Goal: Task Accomplishment & Management: Complete application form

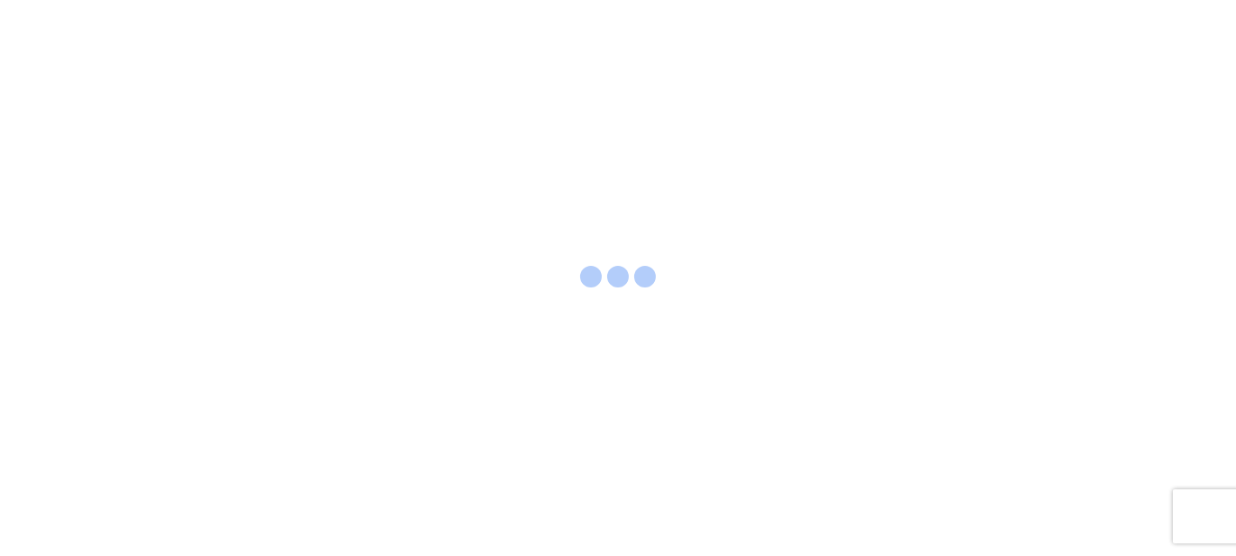
select select "FULL"
select select "LBS"
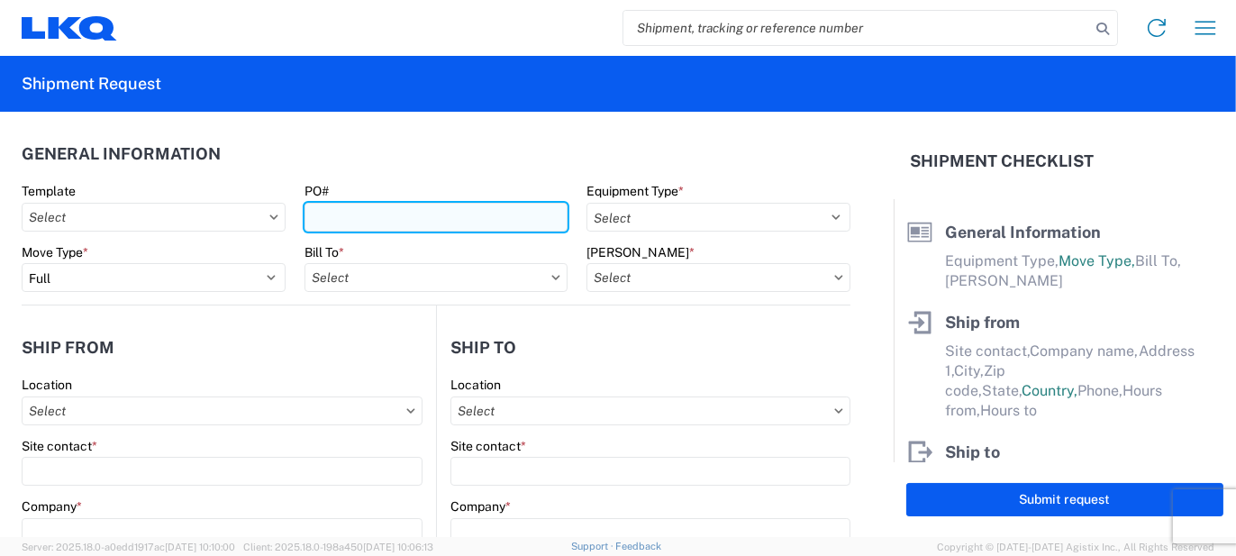
click at [353, 209] on input "PO#" at bounding box center [436, 217] width 264 height 29
type input "w"
type input "WY10002"
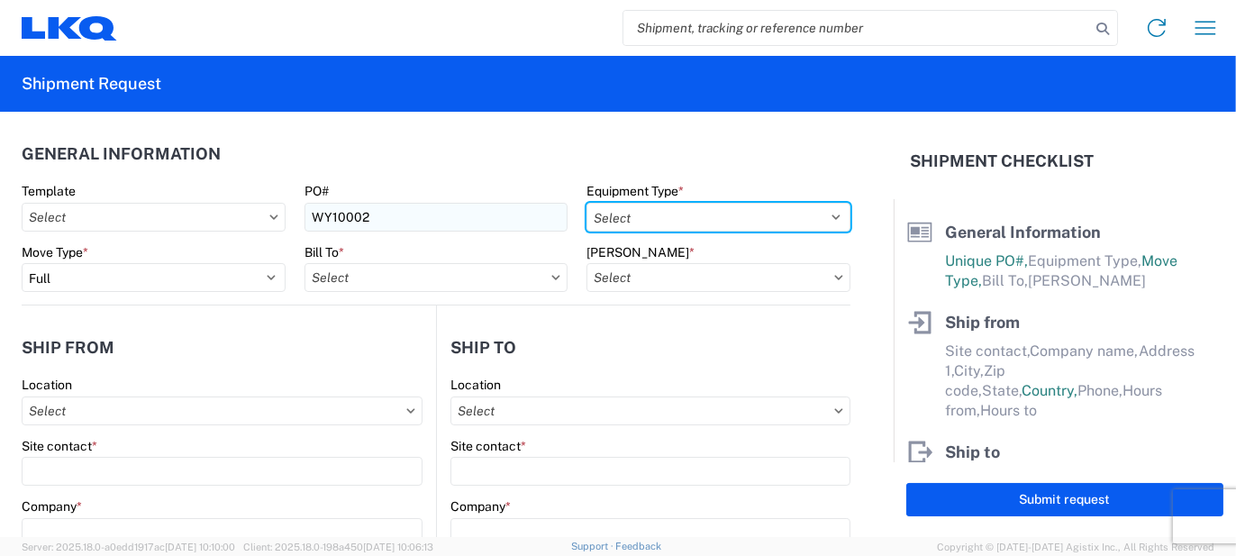
select select "STDV"
click at [586, 203] on select "Select 53’ Dry Van Flatbed Dropdeck (van) Lowboy (flatbed) Rail" at bounding box center [718, 217] width 264 height 29
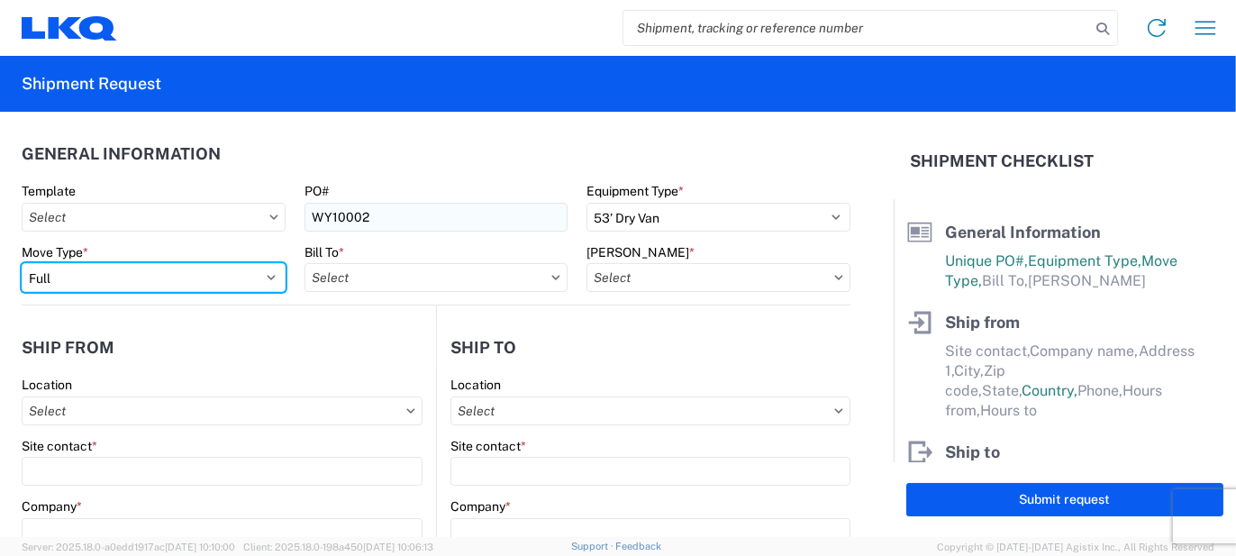
select select "PARTIAL_TL"
click at [22, 263] on select "Select Full Partial TL" at bounding box center [154, 277] width 264 height 29
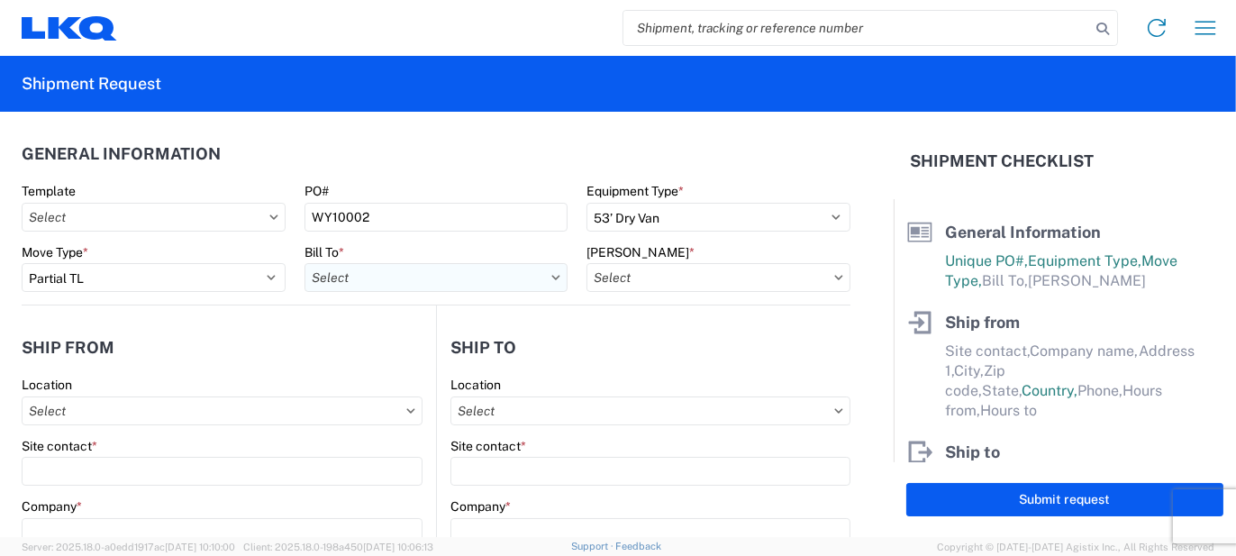
click at [403, 280] on input "Bill To *" at bounding box center [436, 277] width 264 height 29
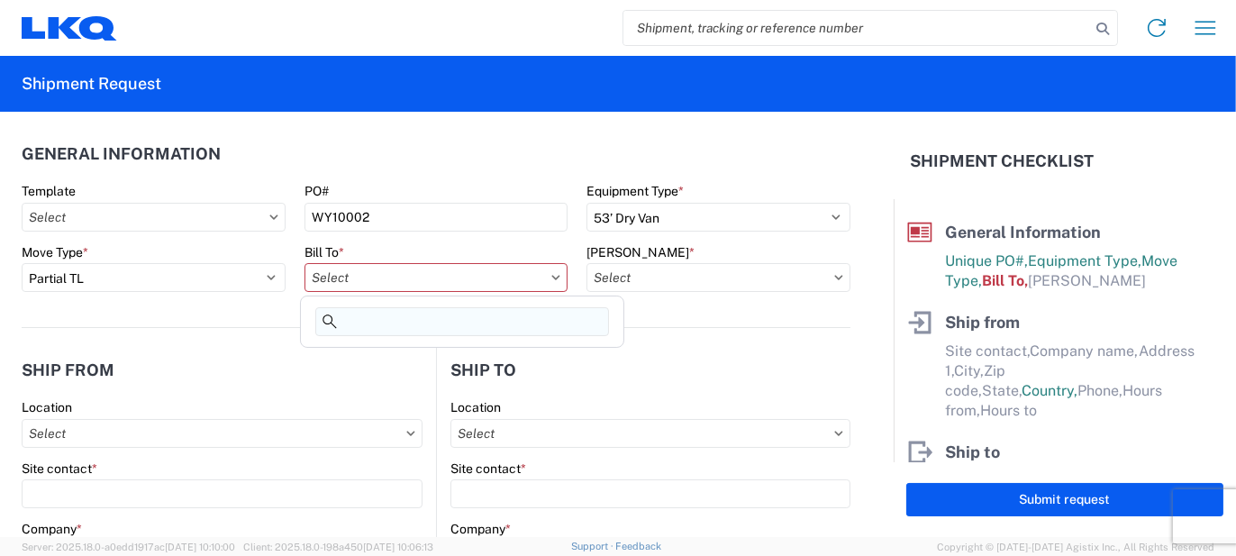
click at [400, 317] on input at bounding box center [462, 321] width 294 height 29
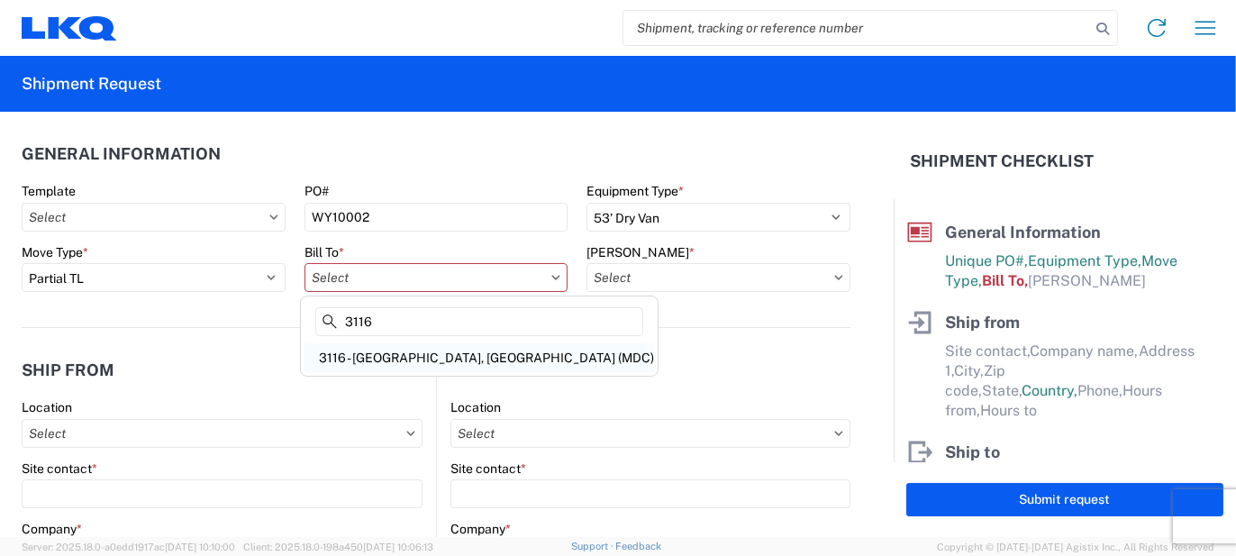
type input "3116"
click at [399, 350] on div "3116 - [GEOGRAPHIC_DATA], [GEOGRAPHIC_DATA] (MDC)" at bounding box center [478, 357] width 349 height 29
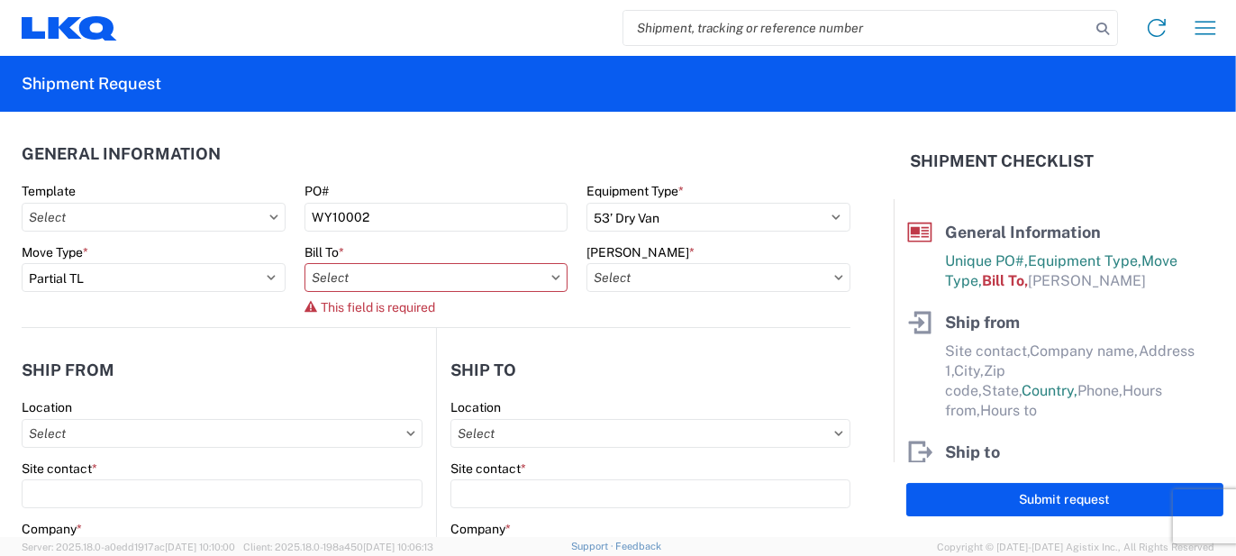
type input "3116 - [GEOGRAPHIC_DATA], [GEOGRAPHIC_DATA] (MDC)"
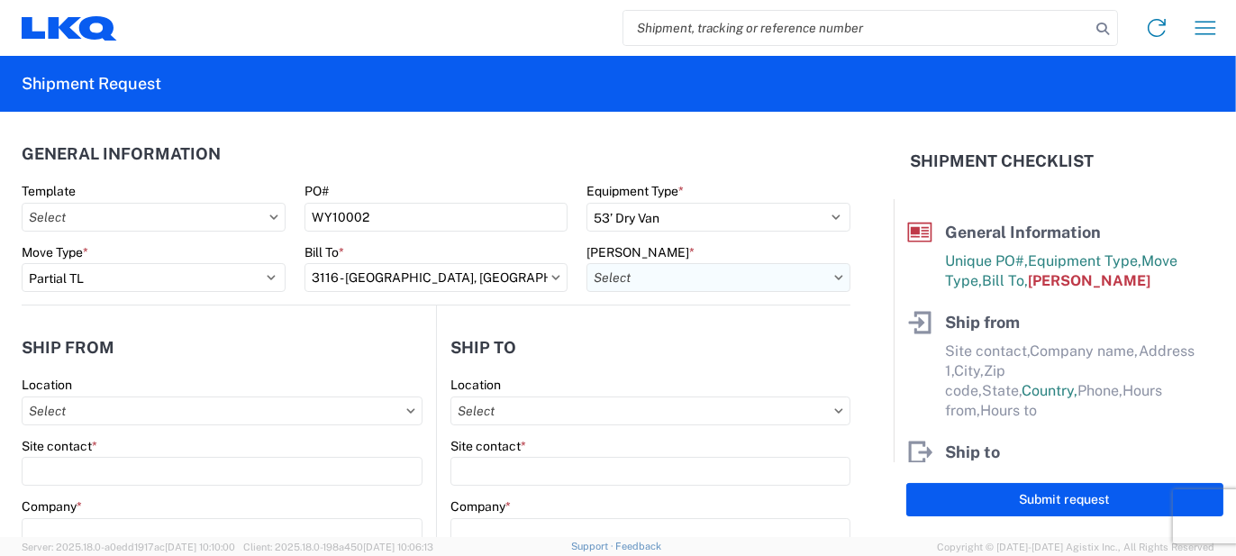
click at [656, 278] on input "[PERSON_NAME] *" at bounding box center [718, 277] width 264 height 29
click at [675, 330] on input at bounding box center [740, 321] width 294 height 29
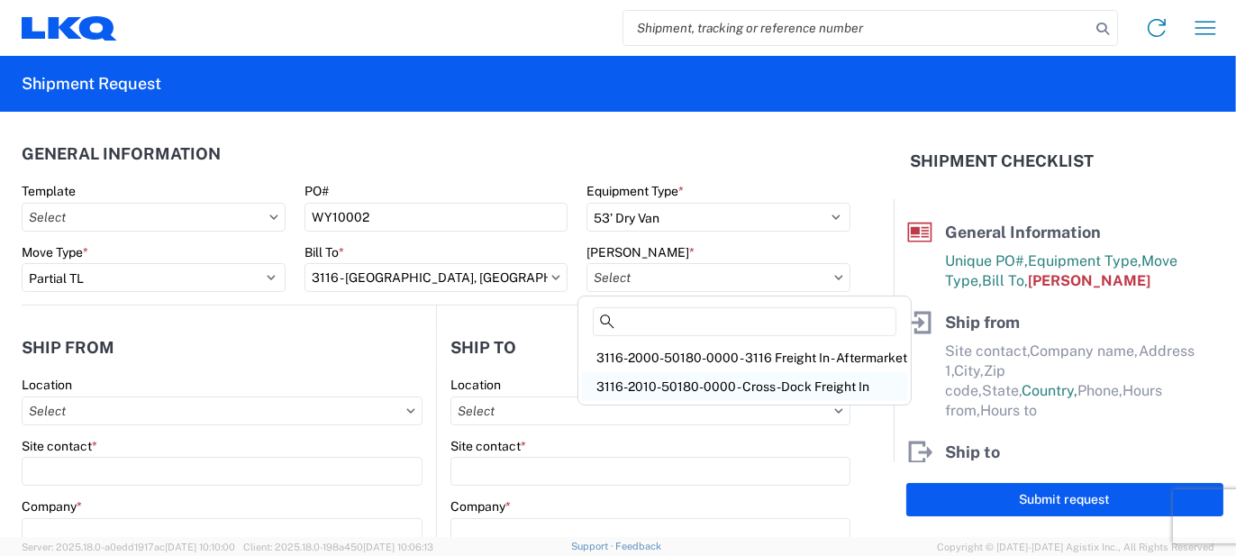
click at [683, 384] on div "3116-2010-50180-0000 - Cross-Dock Freight In" at bounding box center [744, 386] width 325 height 29
type input "3116-2010-50180-0000 - Cross-Dock Freight In"
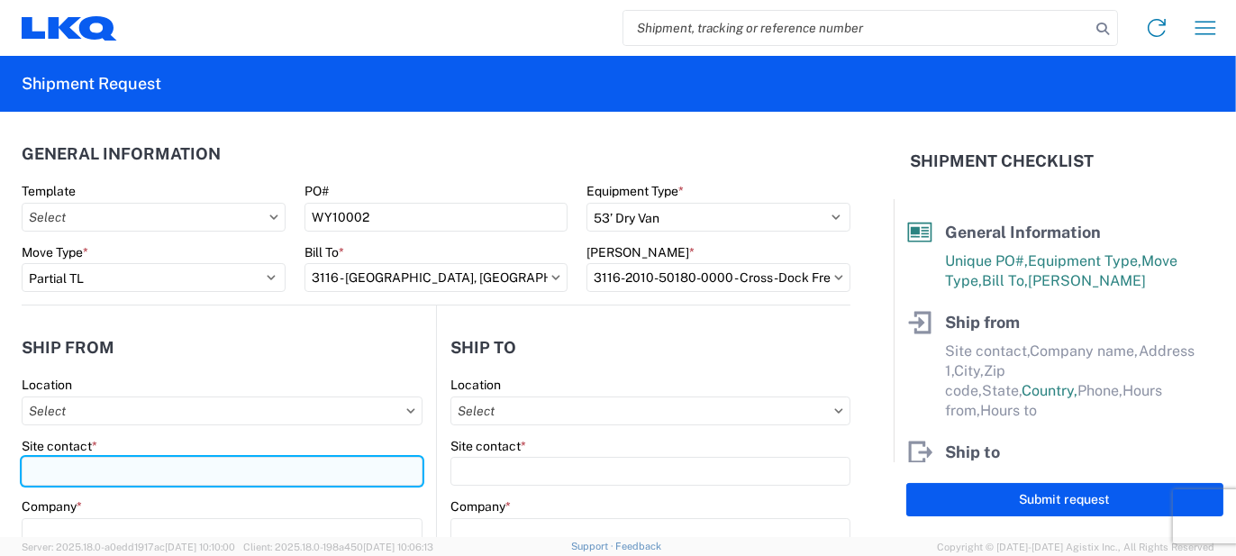
click at [105, 468] on input "Site contact *" at bounding box center [222, 471] width 401 height 29
type input "m"
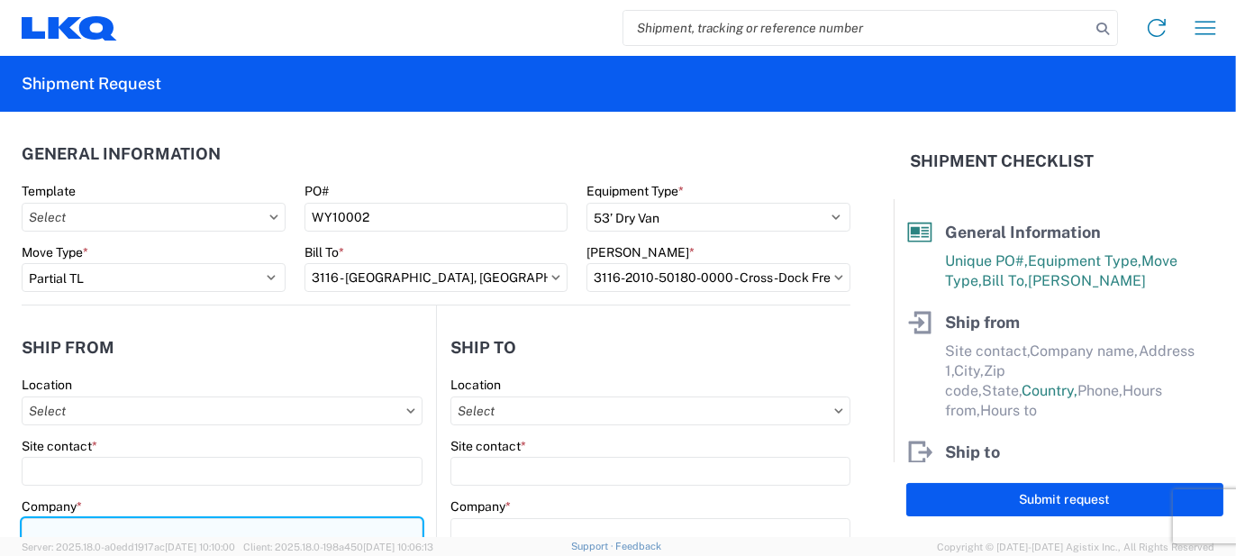
click at [70, 531] on div "Company *" at bounding box center [222, 522] width 401 height 49
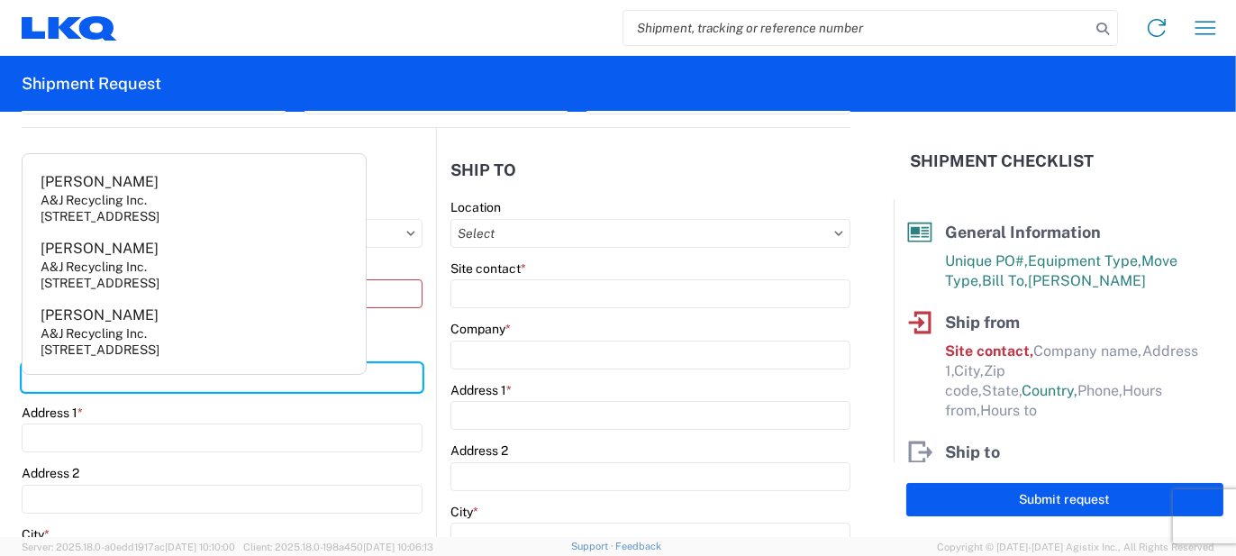
scroll to position [180, 0]
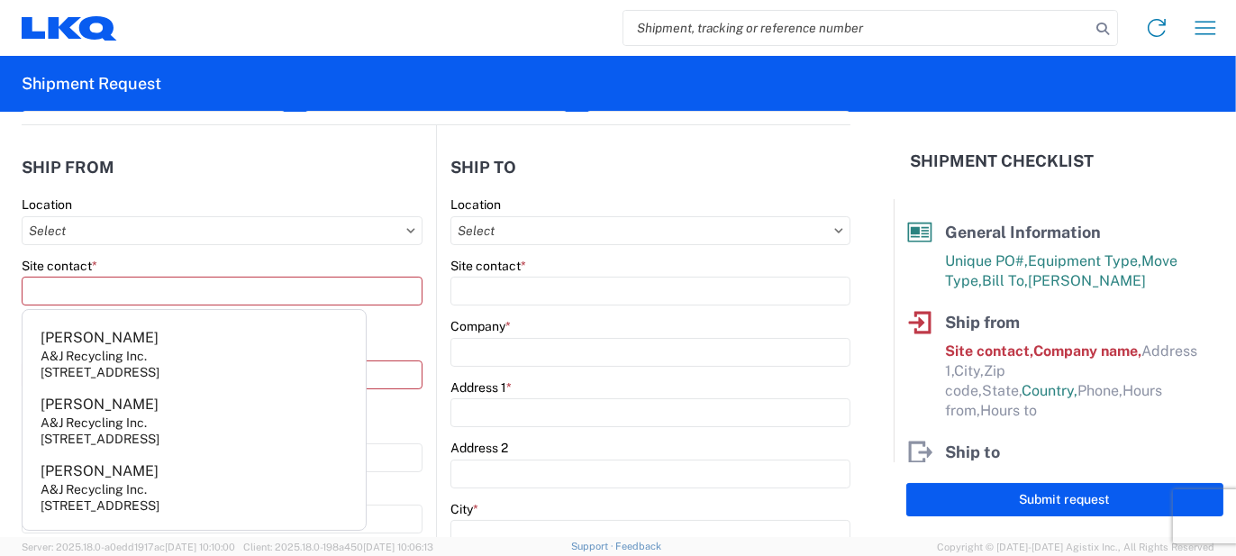
click at [405, 325] on div "This field is required" at bounding box center [222, 320] width 401 height 14
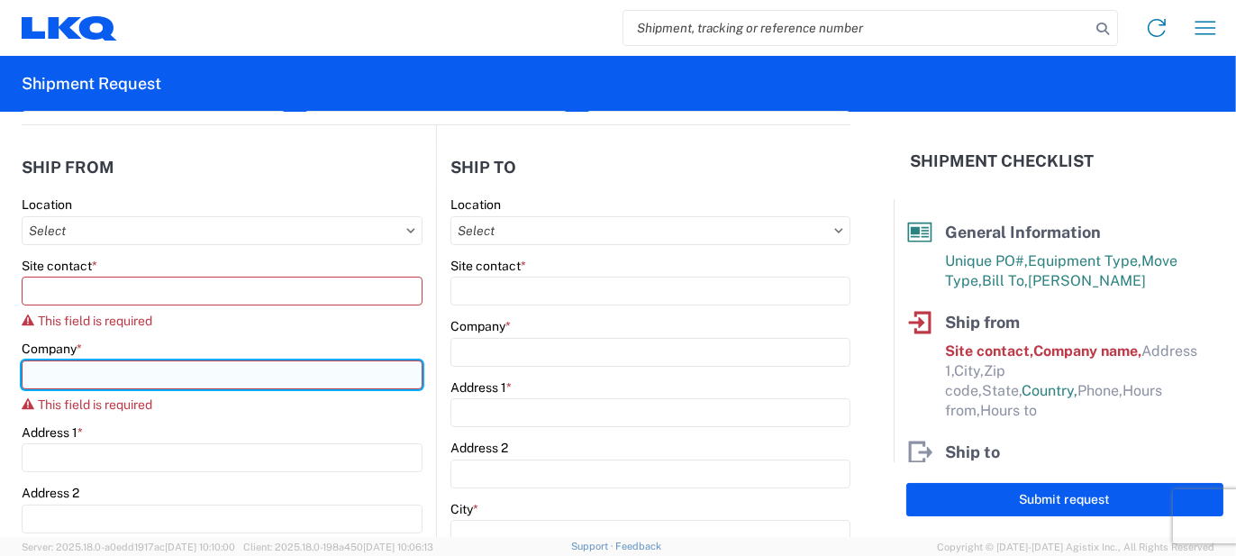
click at [316, 377] on input "Company *" at bounding box center [222, 374] width 401 height 29
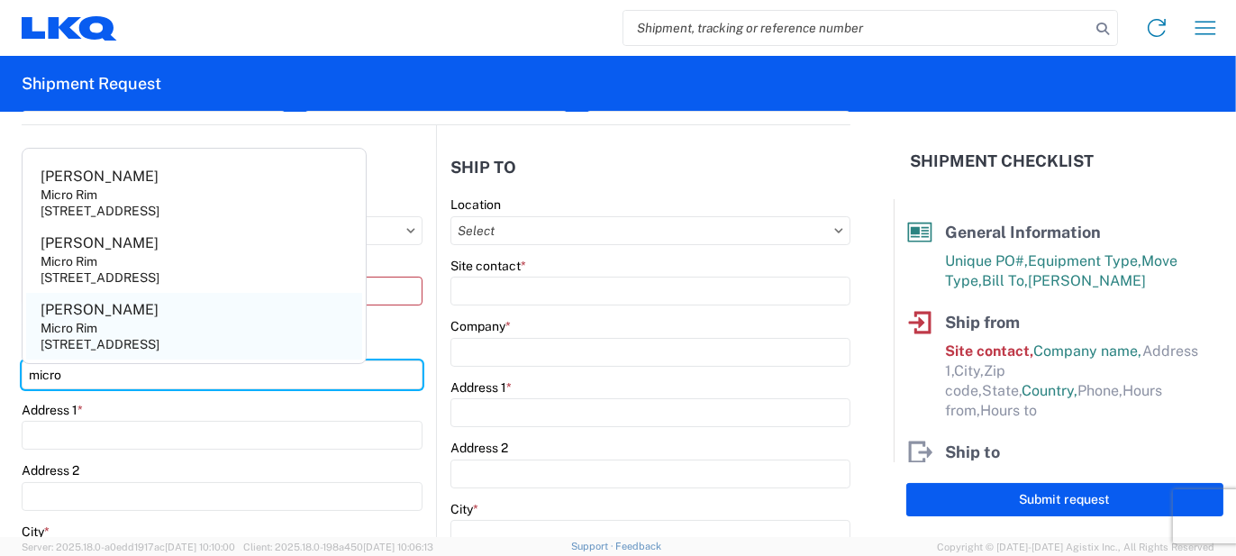
type input "micro"
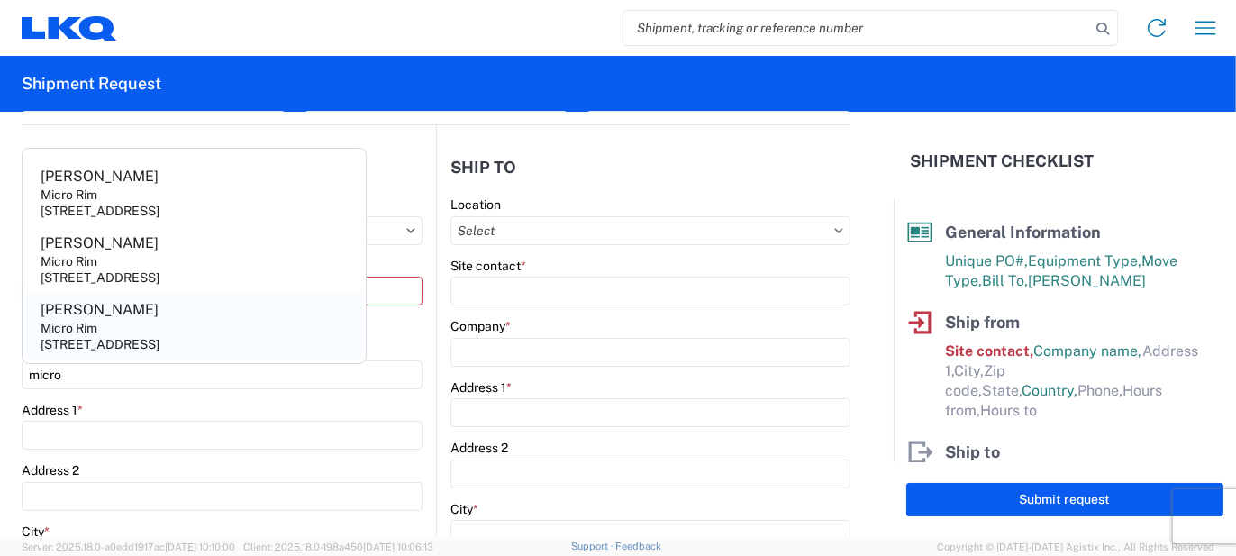
click at [244, 323] on agx-address-suggestion-item "[PERSON_NAME] Micro Rim [STREET_ADDRESS]" at bounding box center [194, 326] width 336 height 67
type input "[PERSON_NAME]"
type input "Micro Rim"
type input "12800 E. 10 Mile"
type input "[PERSON_NAME]"
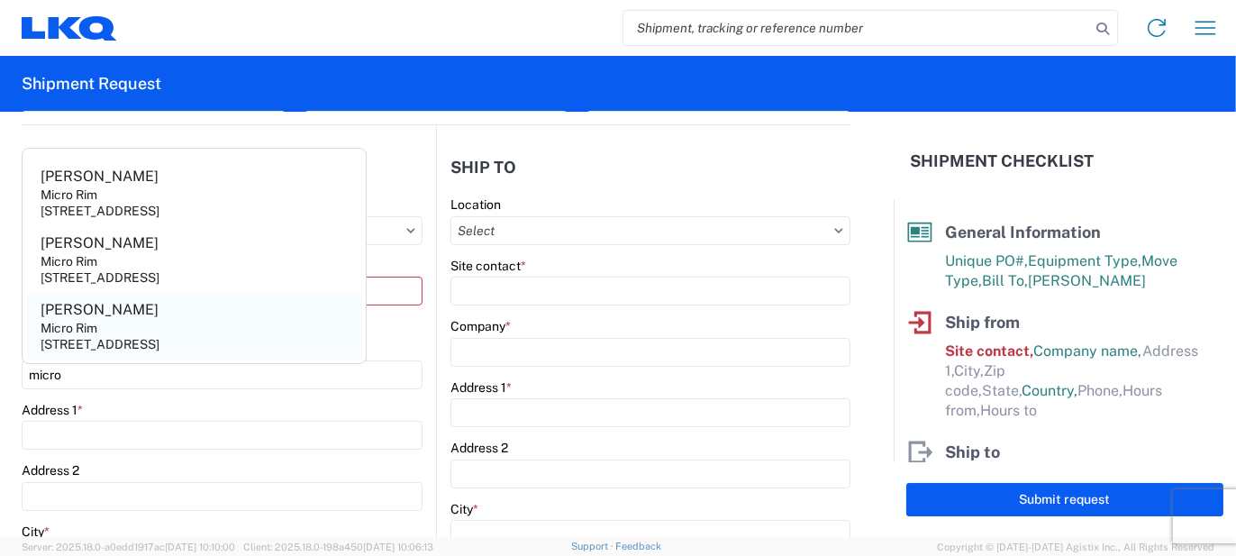
type input "48089"
select select "MI"
select select "US"
type input "[EMAIL_ADDRESS][DOMAIN_NAME]"
type input "[PHONE_NUMBER]"
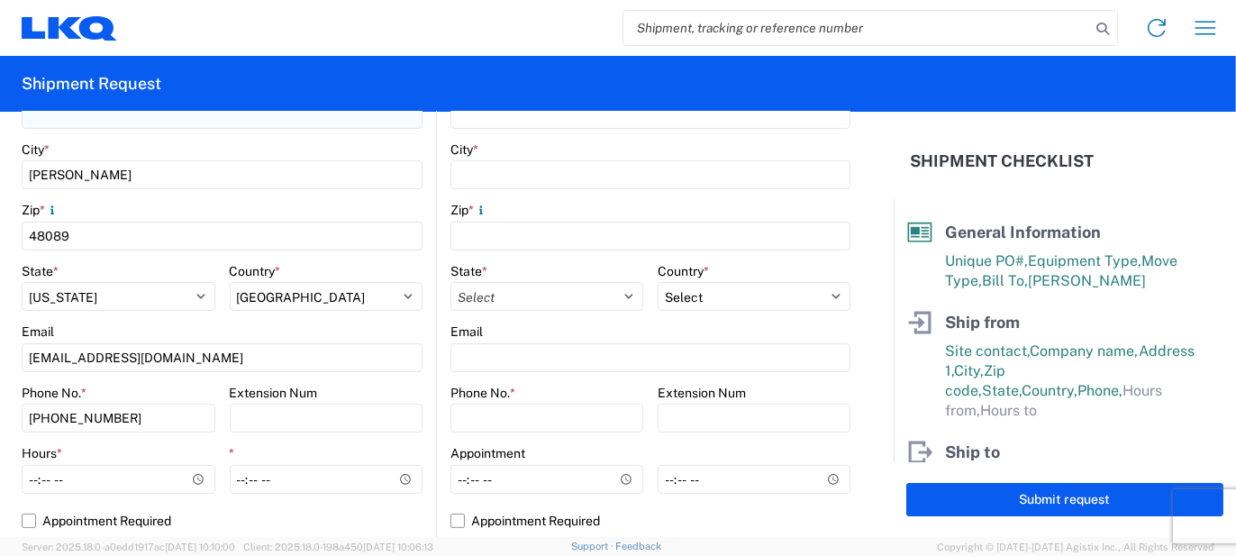
scroll to position [540, 0]
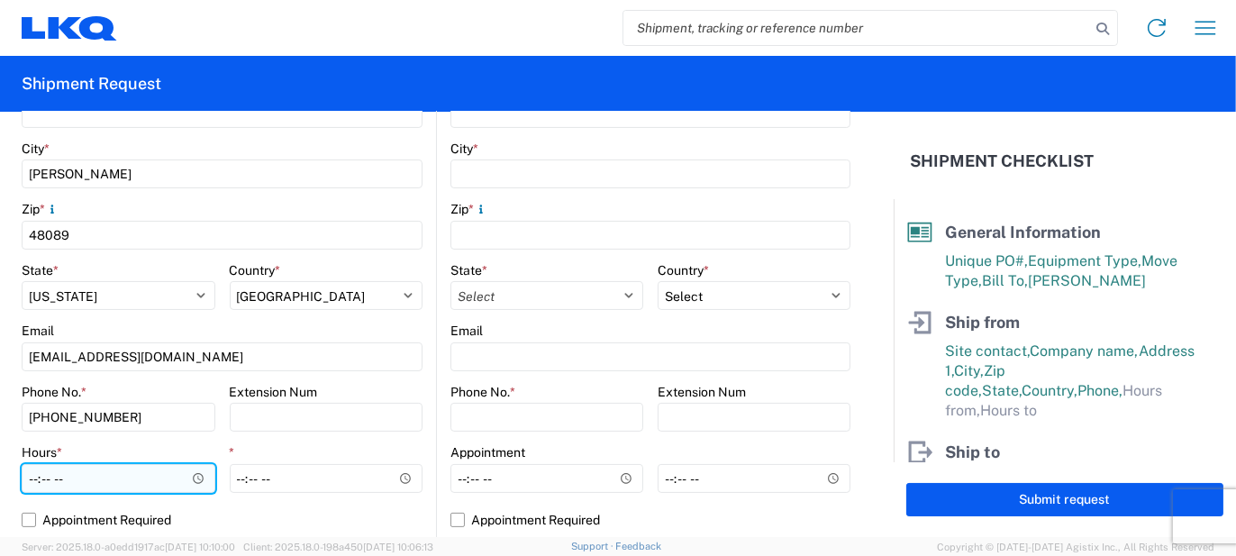
click at [137, 488] on input "Hours *" at bounding box center [119, 478] width 194 height 29
type input "07:00"
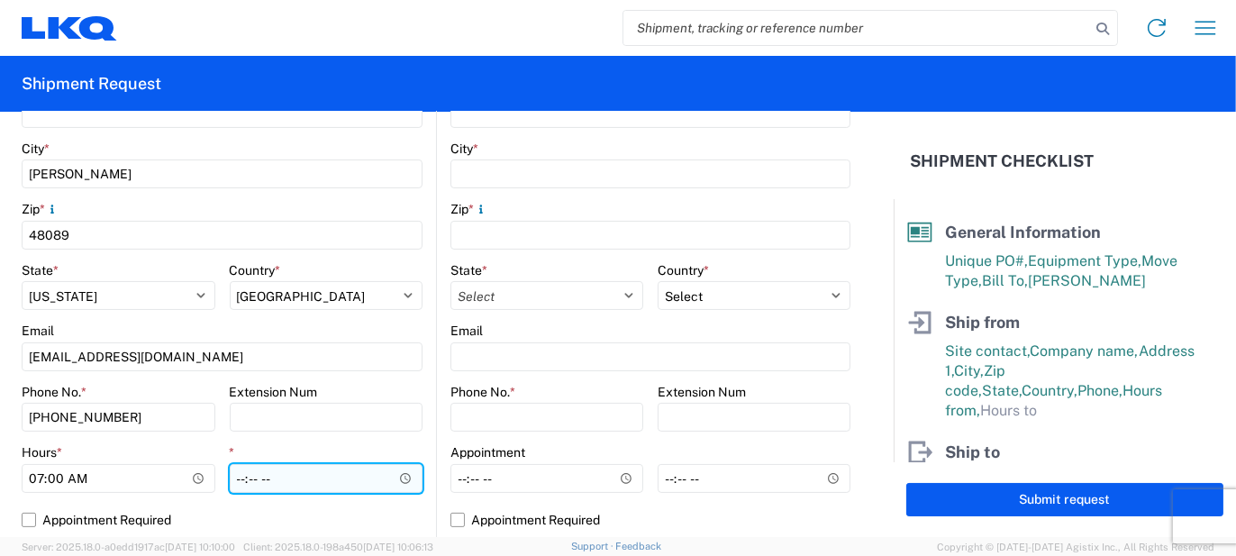
click at [236, 478] on input "*" at bounding box center [327, 478] width 194 height 29
type input "15:30"
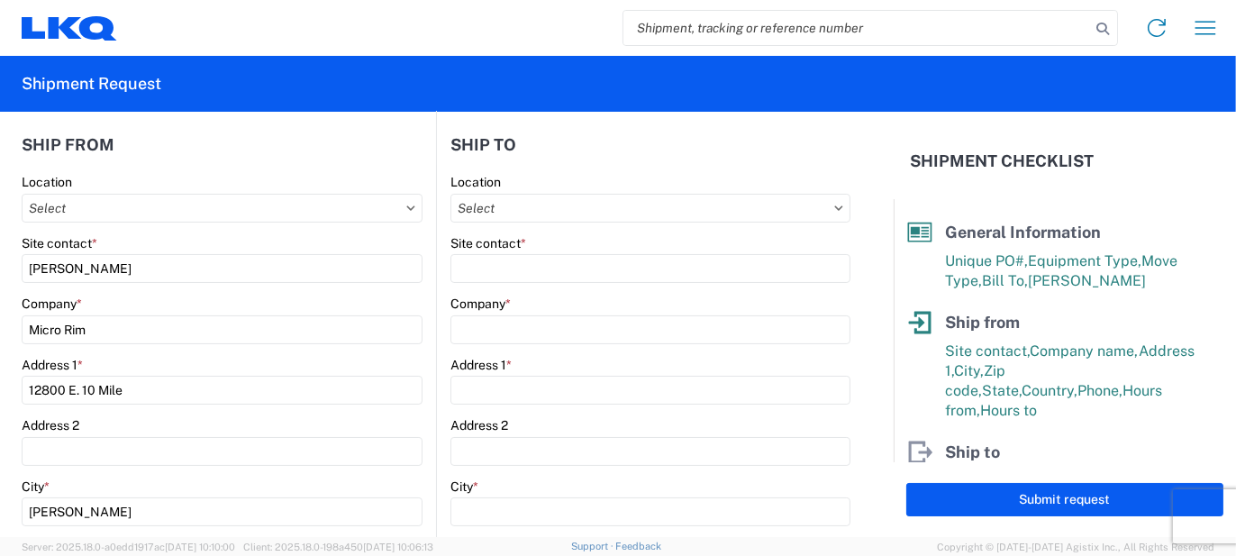
scroll to position [180, 0]
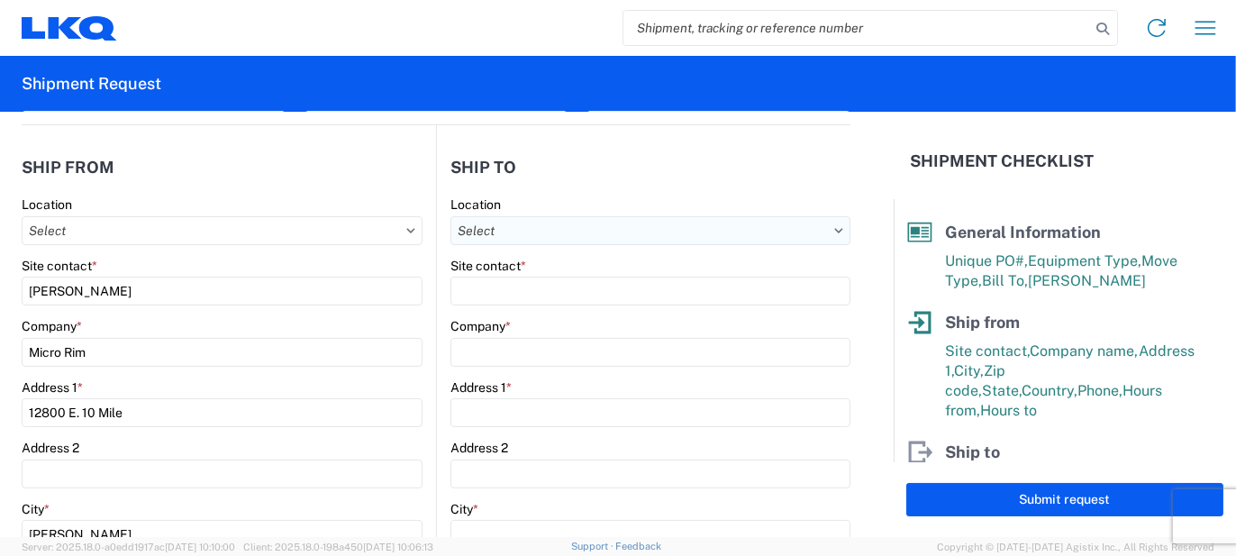
click at [532, 227] on input "Location" at bounding box center [650, 230] width 400 height 29
type input "3021"
click at [506, 301] on div "3021 - [US_STATE][GEOGRAPHIC_DATA]" at bounding box center [605, 309] width 315 height 29
type input "3021 - [US_STATE][GEOGRAPHIC_DATA]"
type input "LKQ Corporation"
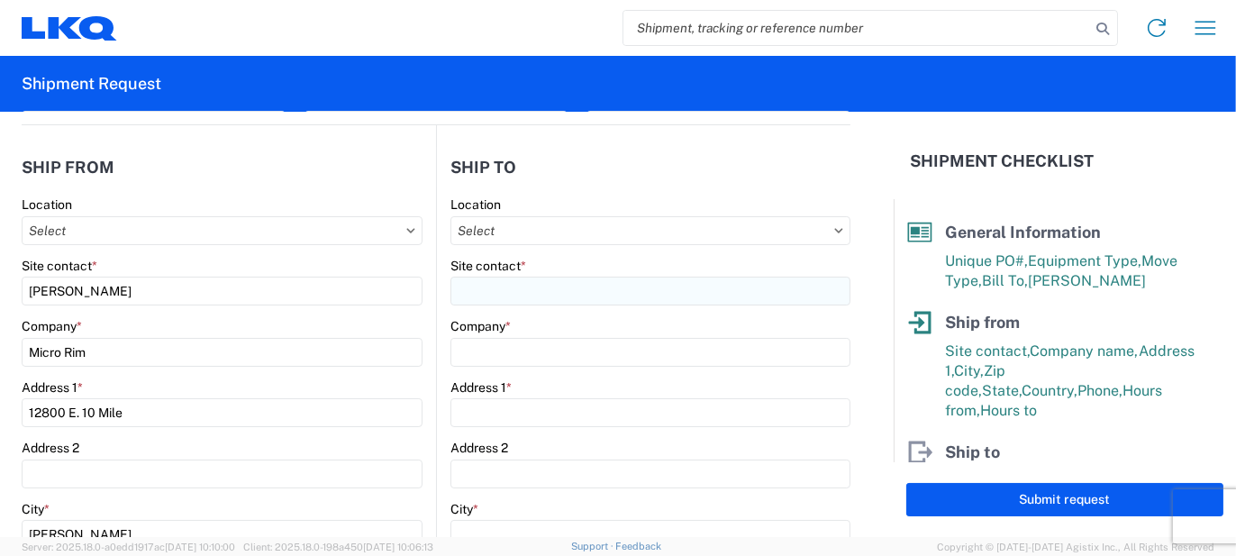
type input "[STREET_ADDRESS]"
type input "Suite 100"
type input "Shawnee"
type input "66226"
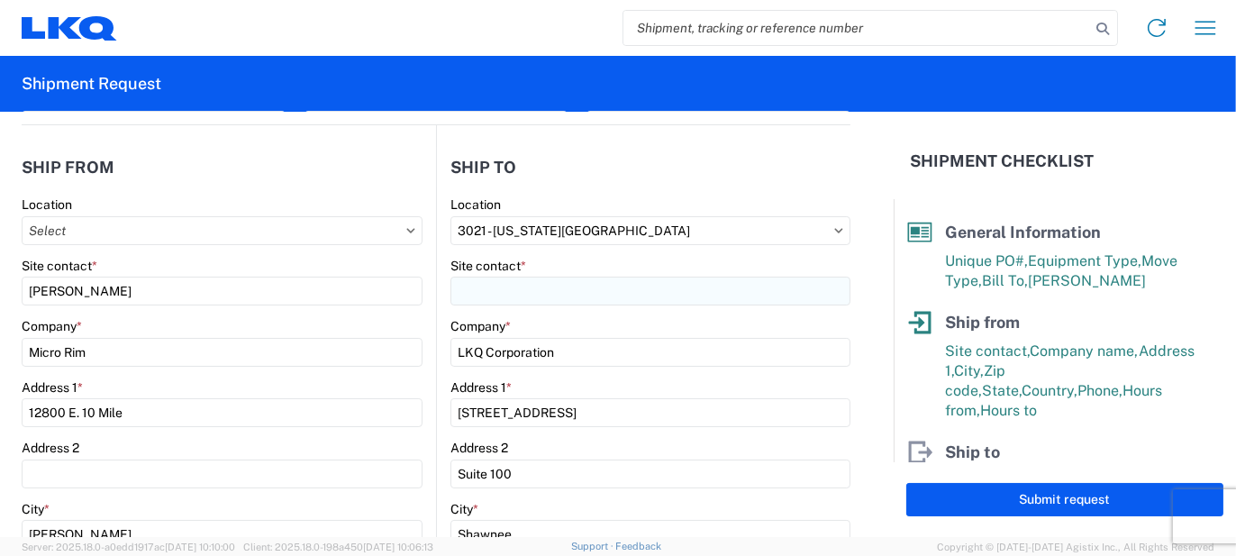
select select "US"
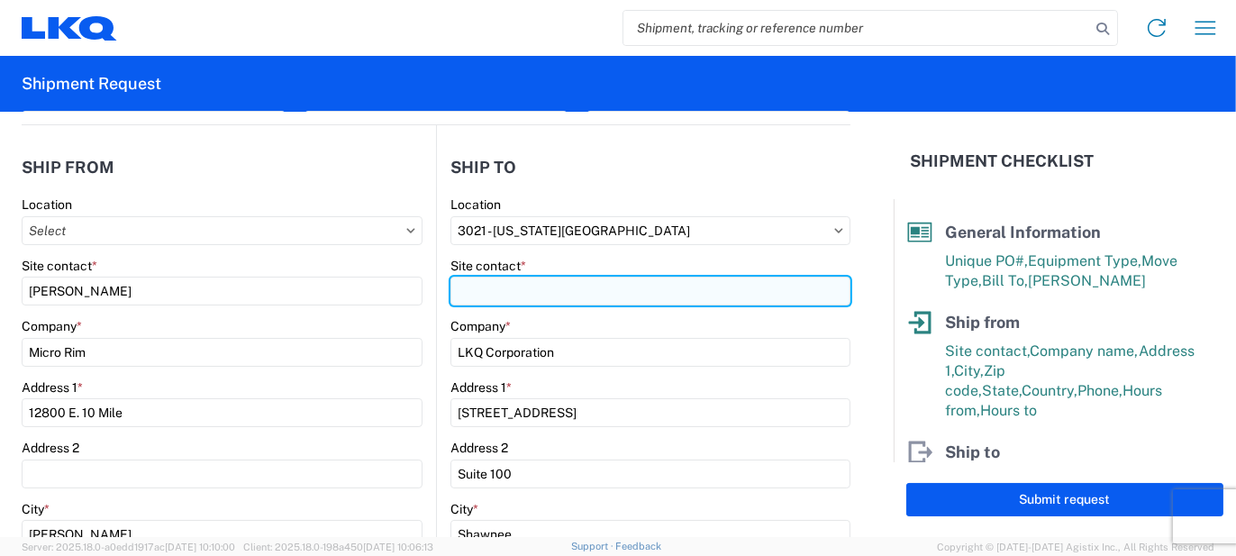
click at [504, 293] on input "Site contact *" at bounding box center [650, 290] width 400 height 29
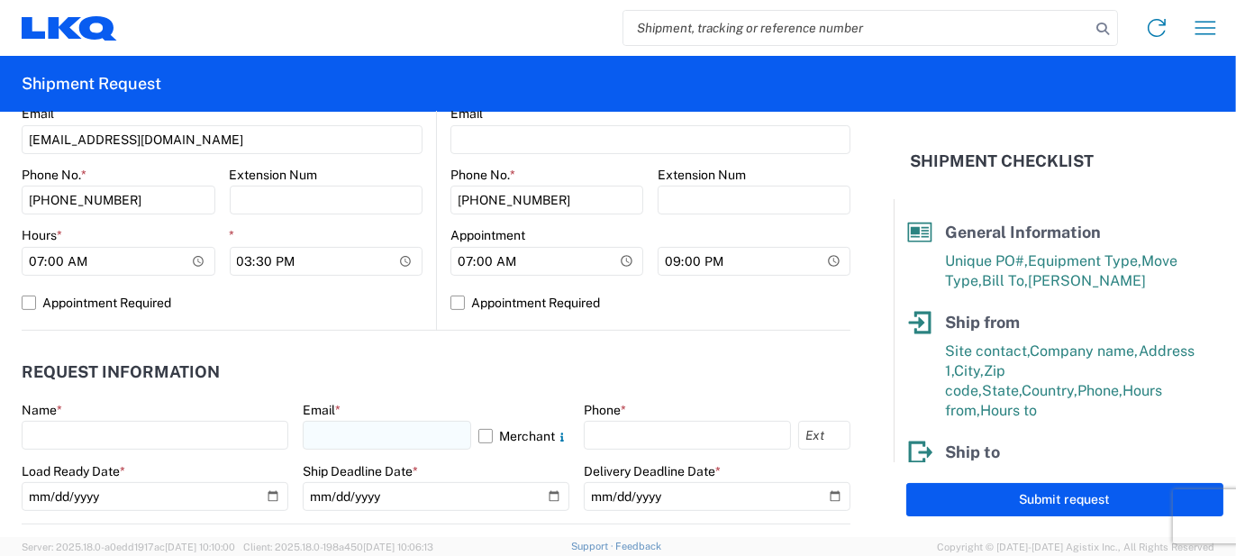
scroll to position [810, 0]
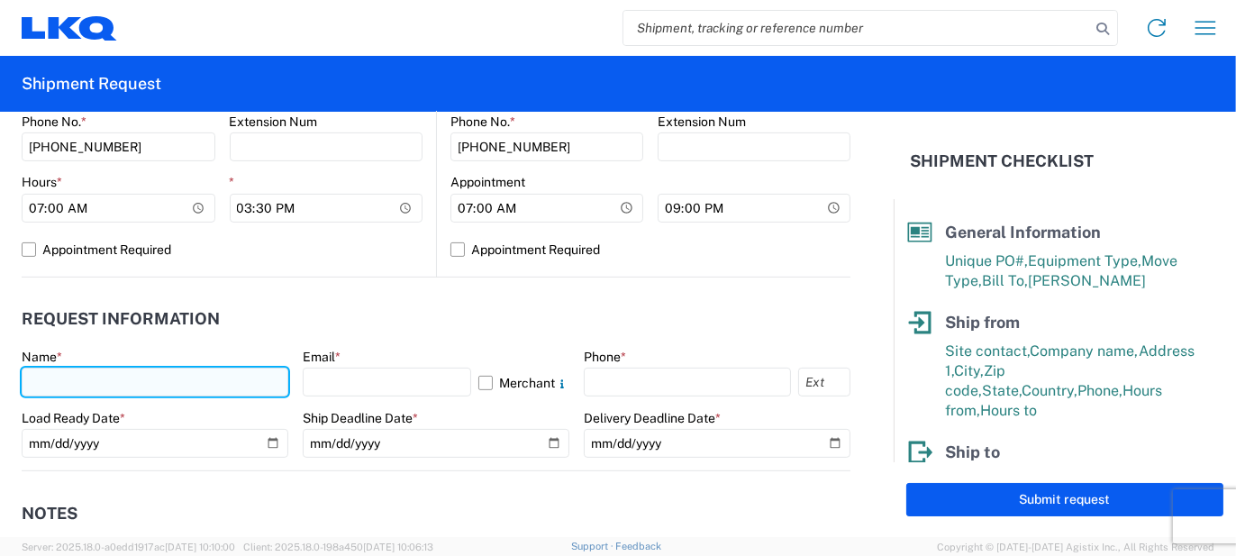
click at [219, 388] on input "text" at bounding box center [155, 381] width 267 height 29
type input "[PERSON_NAME]"
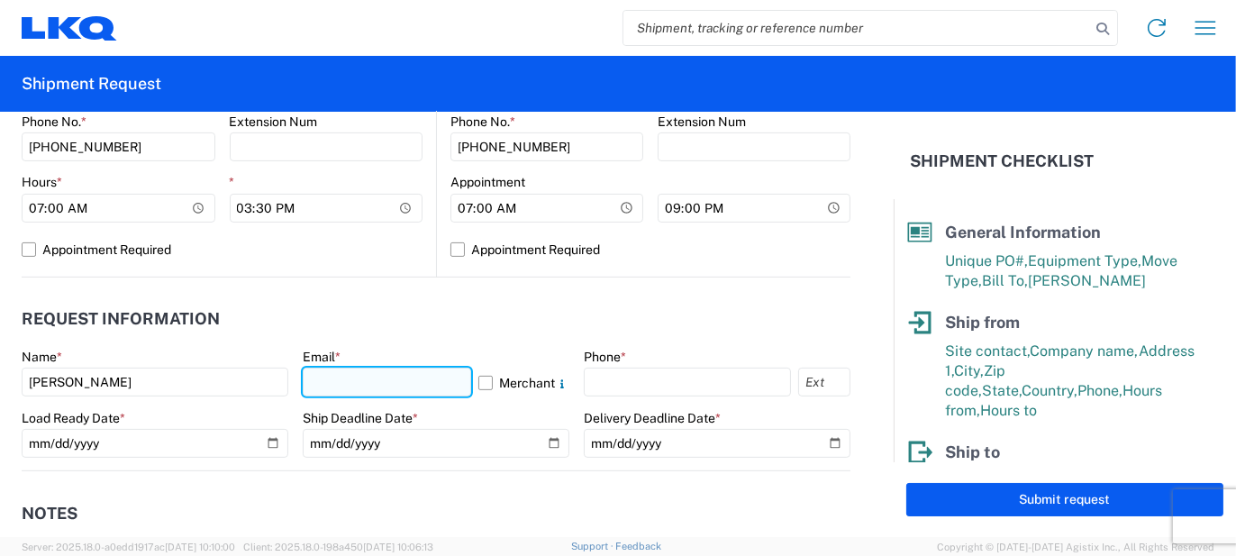
click at [338, 386] on input "text" at bounding box center [387, 381] width 168 height 29
type input "[EMAIL_ADDRESS][PERSON_NAME][DOMAIN_NAME]"
click at [478, 385] on label "Merchant" at bounding box center [523, 381] width 91 height 29
click at [0, 0] on input "Merchant" at bounding box center [0, 0] width 0 height 0
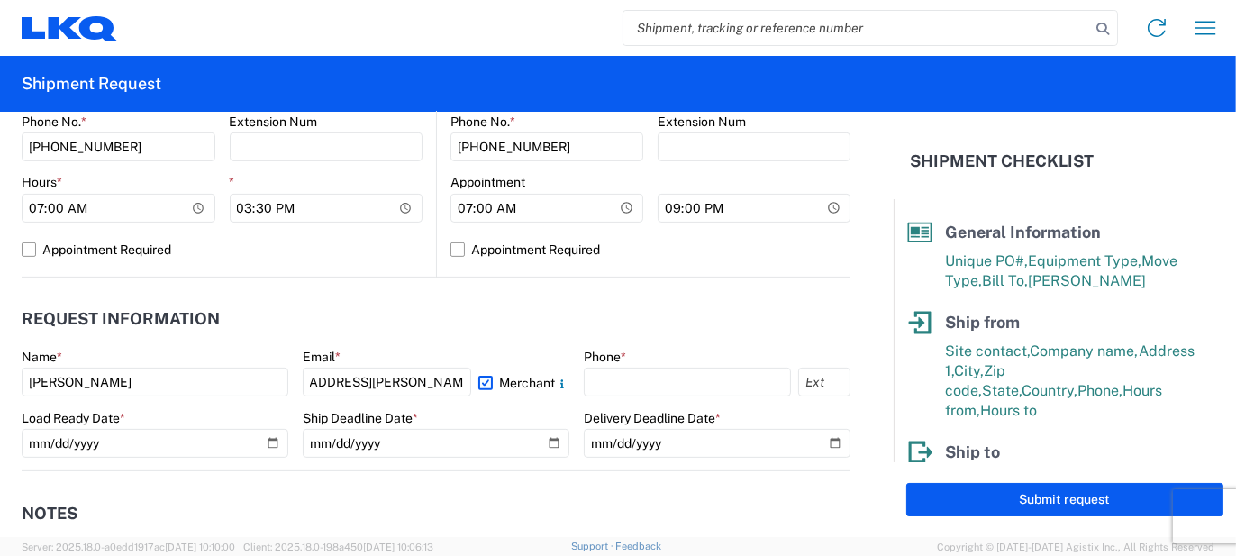
scroll to position [0, 0]
click at [608, 391] on input "text" at bounding box center [687, 381] width 207 height 29
type input "5862551686"
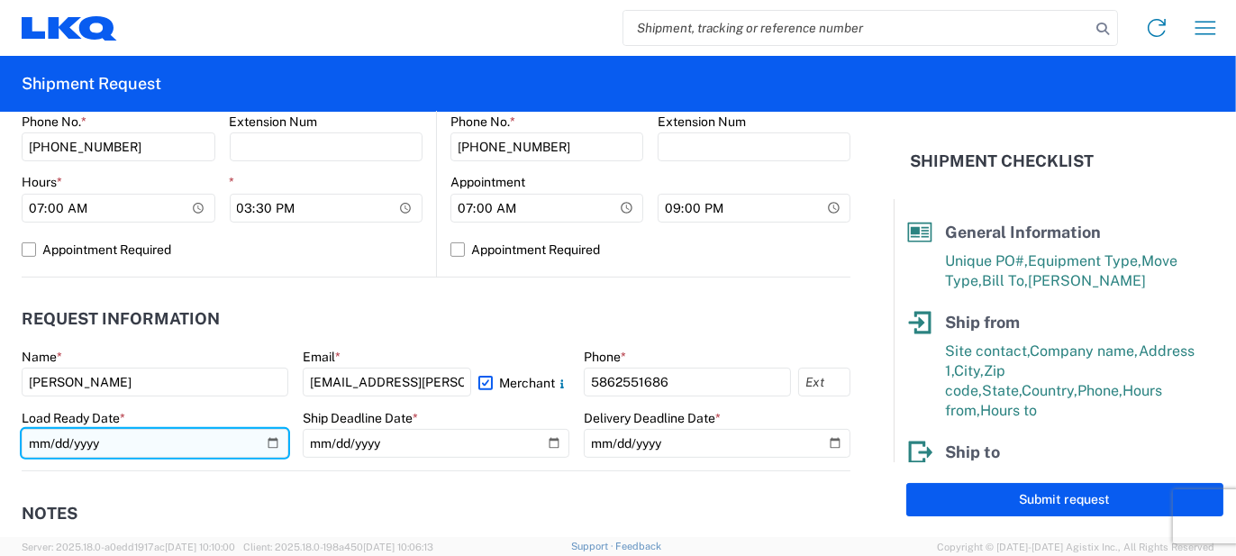
click at [261, 438] on input "date" at bounding box center [155, 443] width 267 height 29
type input "[DATE]"
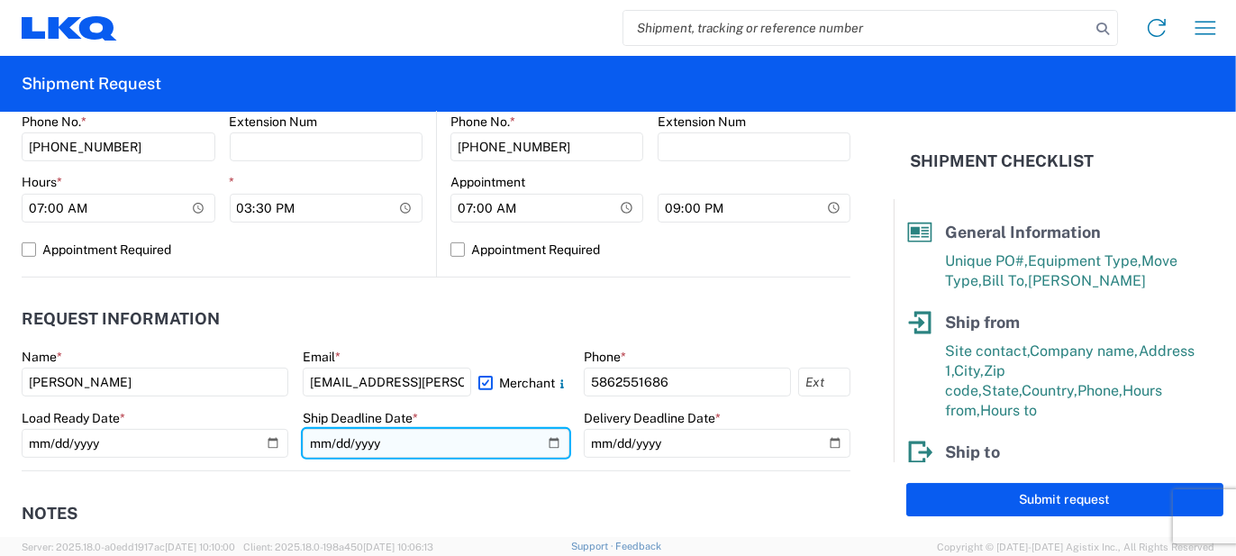
click at [549, 444] on input "date" at bounding box center [436, 443] width 267 height 29
type input "[DATE]"
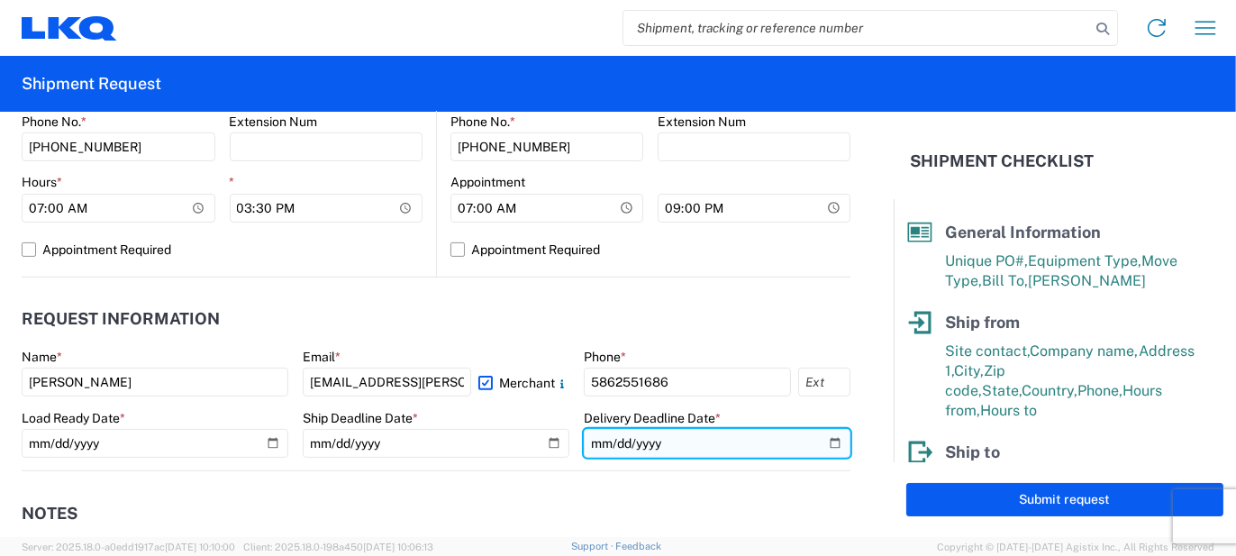
click at [817, 439] on input "date" at bounding box center [717, 443] width 267 height 29
type input "[DATE]"
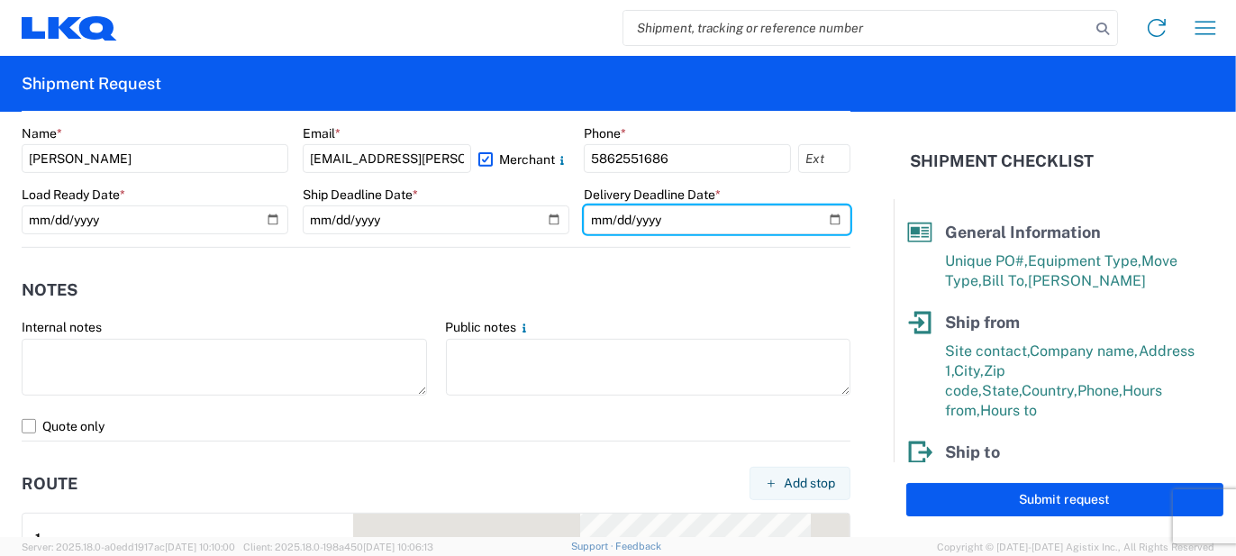
scroll to position [1081, 0]
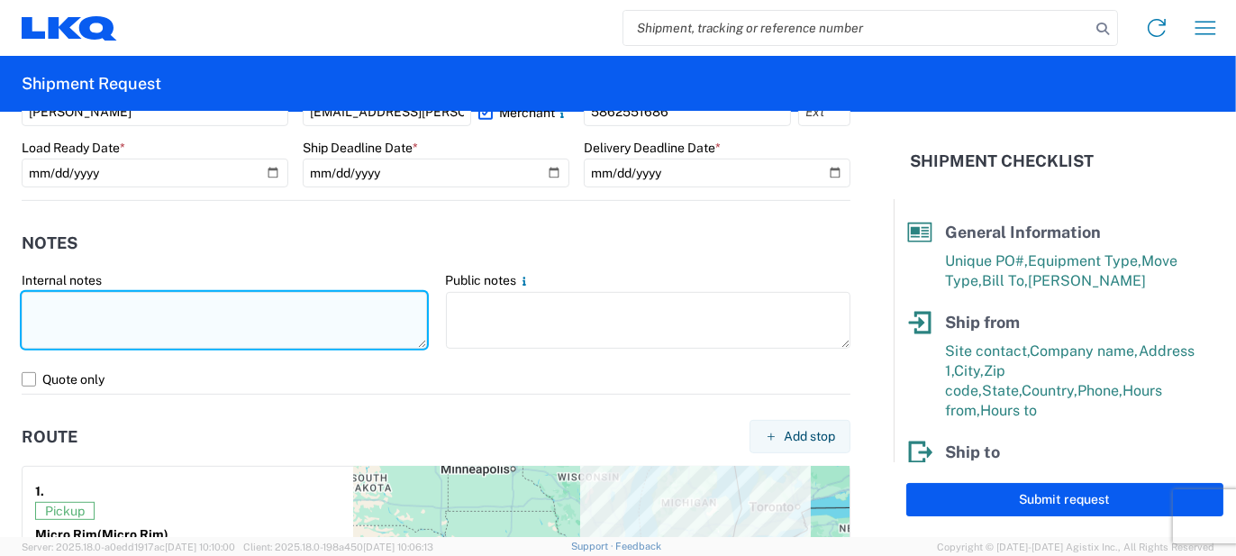
click at [318, 328] on textarea at bounding box center [224, 320] width 405 height 57
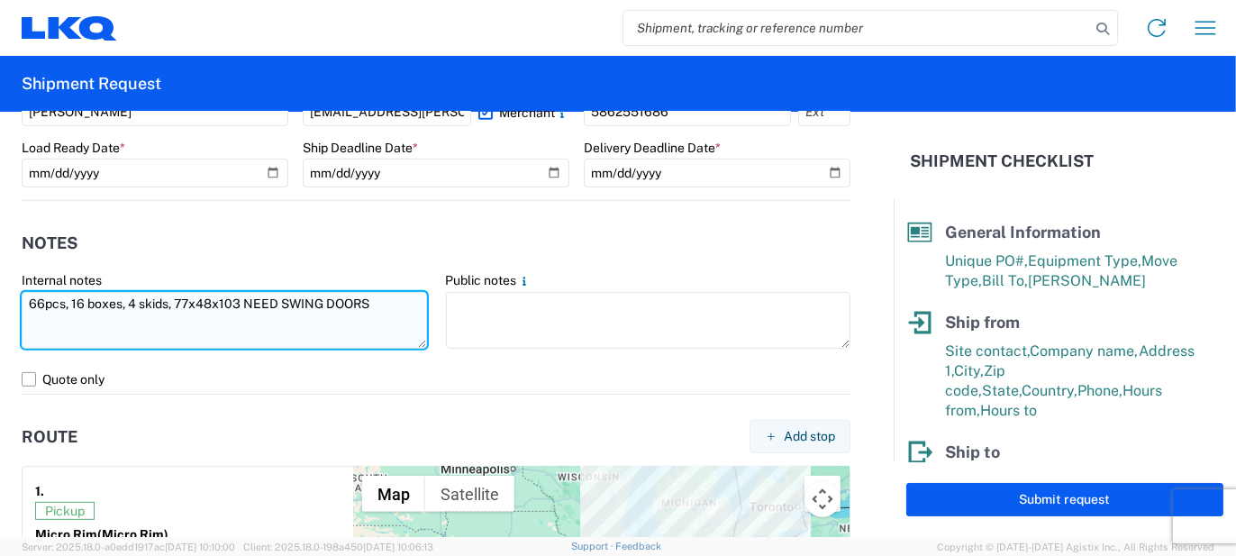
type textarea "66pcs, 16 boxes, 4 skids, 77x48x103 NEED SWING DOORS"
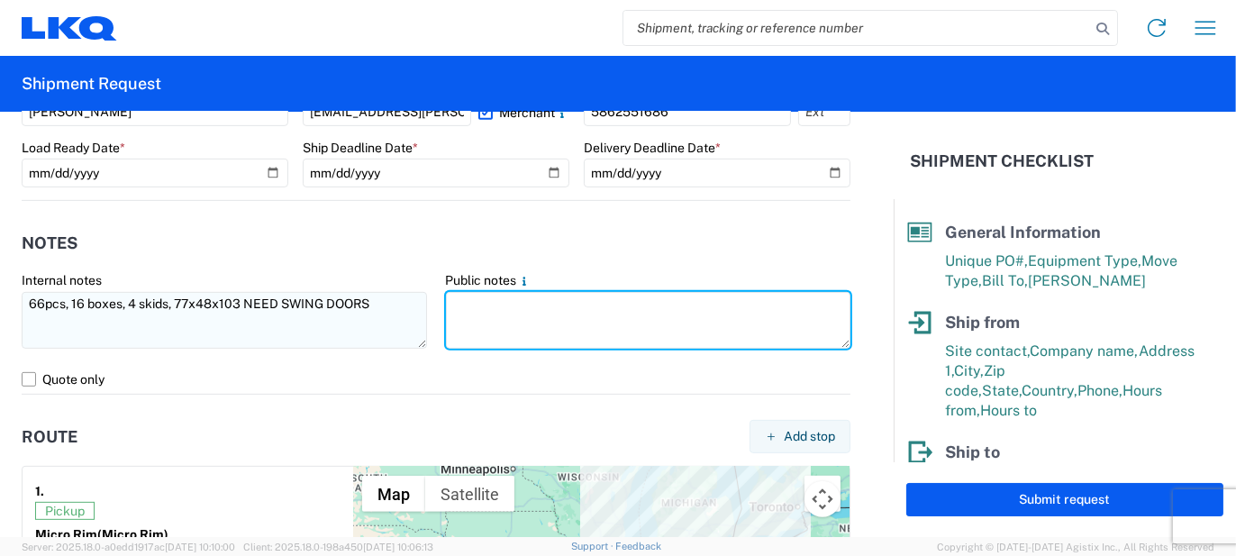
paste textarea "66pcs, 16 boxes, 4 skids, 77x48x103 NEED SWING DOORS"
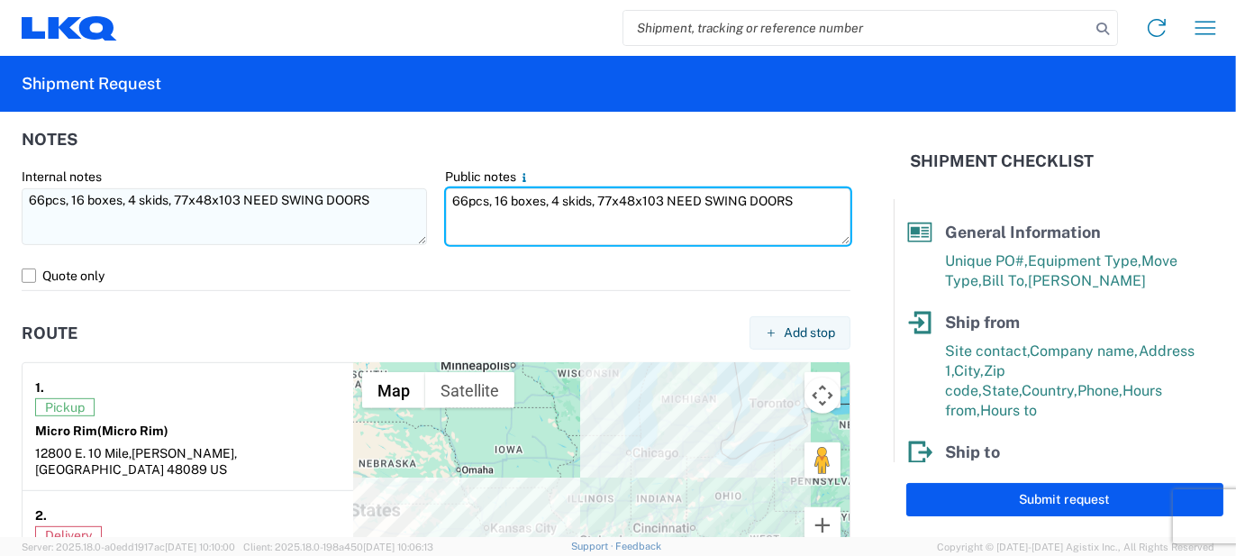
scroll to position [1621, 0]
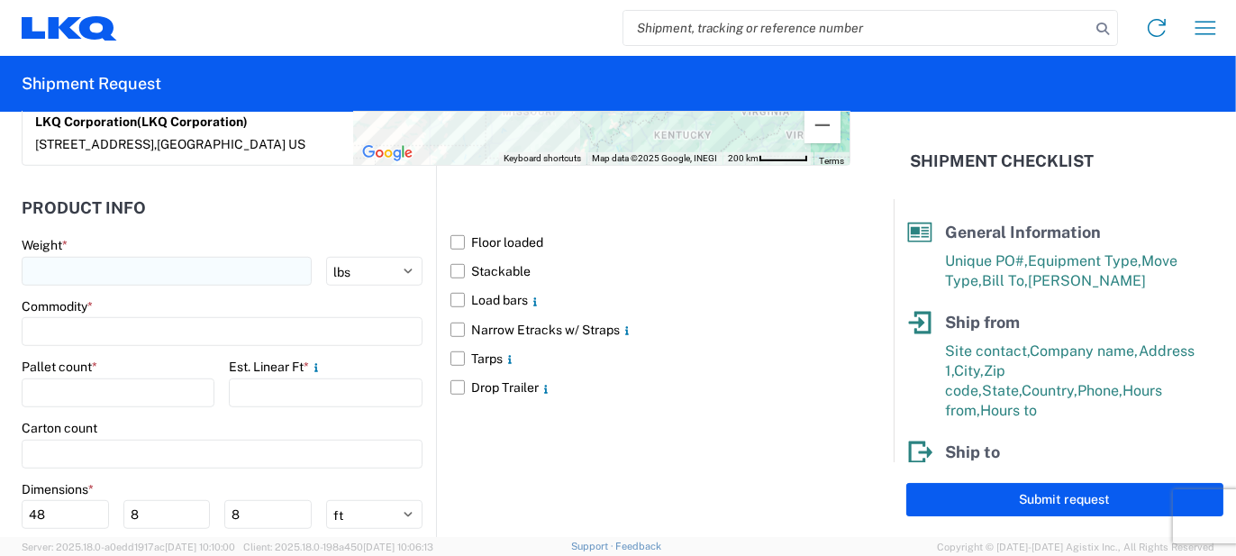
type textarea "66pcs, 16 boxes, 4 skids, 77x48x103 NEED SWING DOORS"
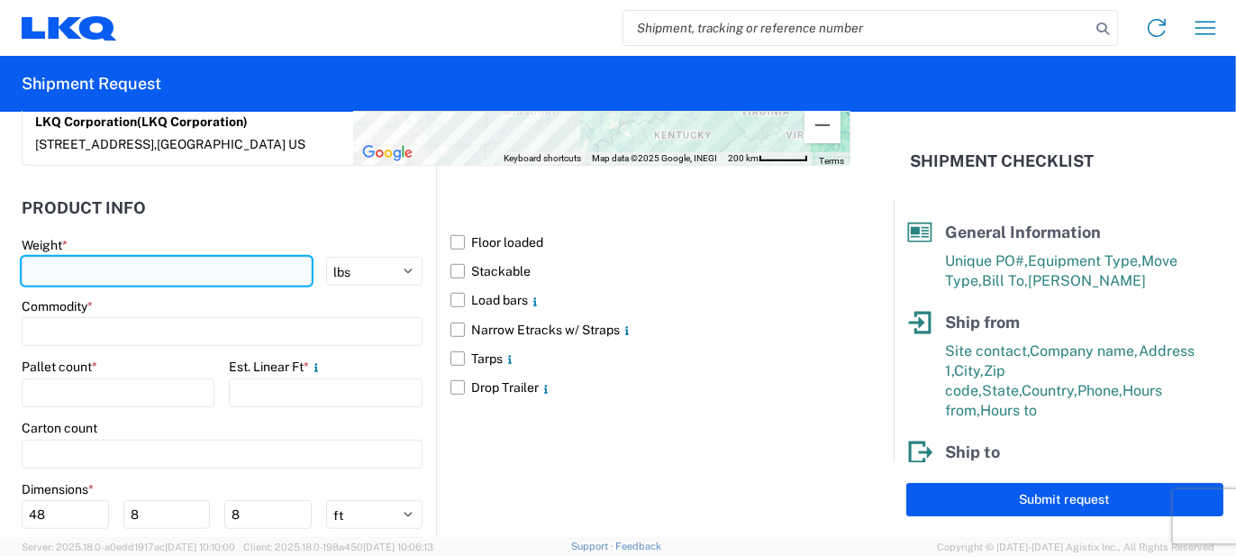
click at [203, 274] on input "number" at bounding box center [167, 271] width 290 height 29
type input "1600"
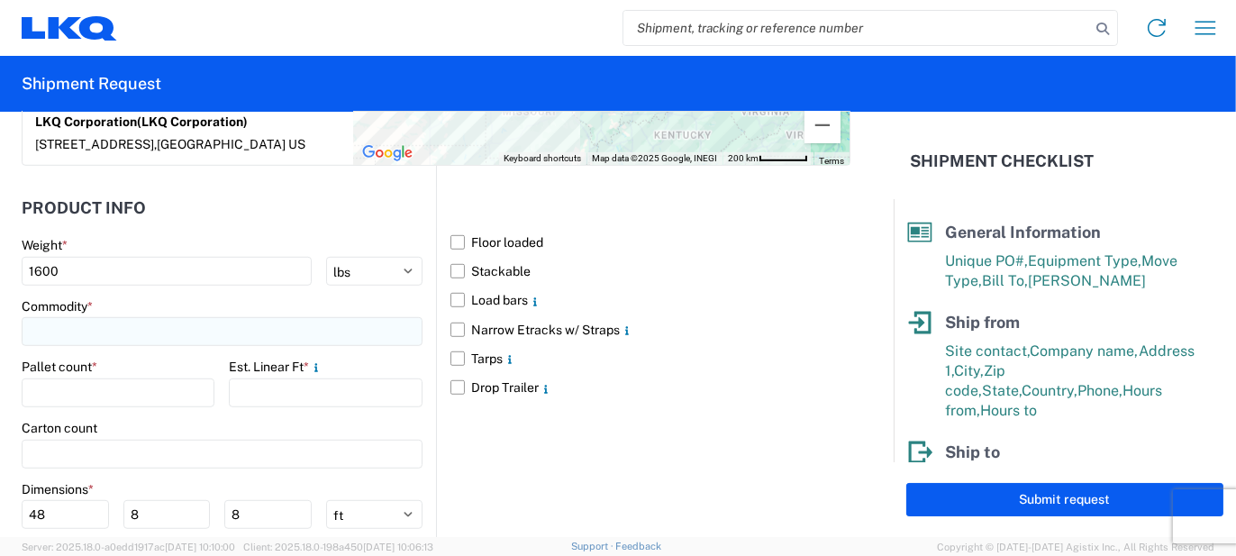
click at [72, 325] on input at bounding box center [222, 331] width 401 height 29
click at [82, 366] on input at bounding box center [184, 372] width 294 height 29
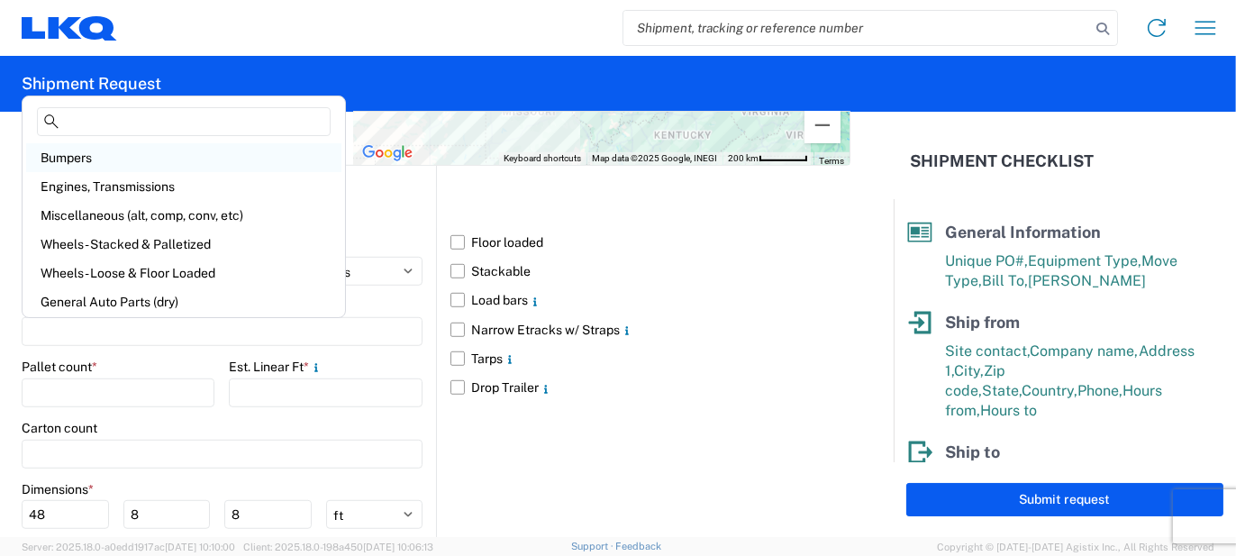
click at [80, 158] on div "Bumpers" at bounding box center [183, 157] width 315 height 29
type input "Bumpers"
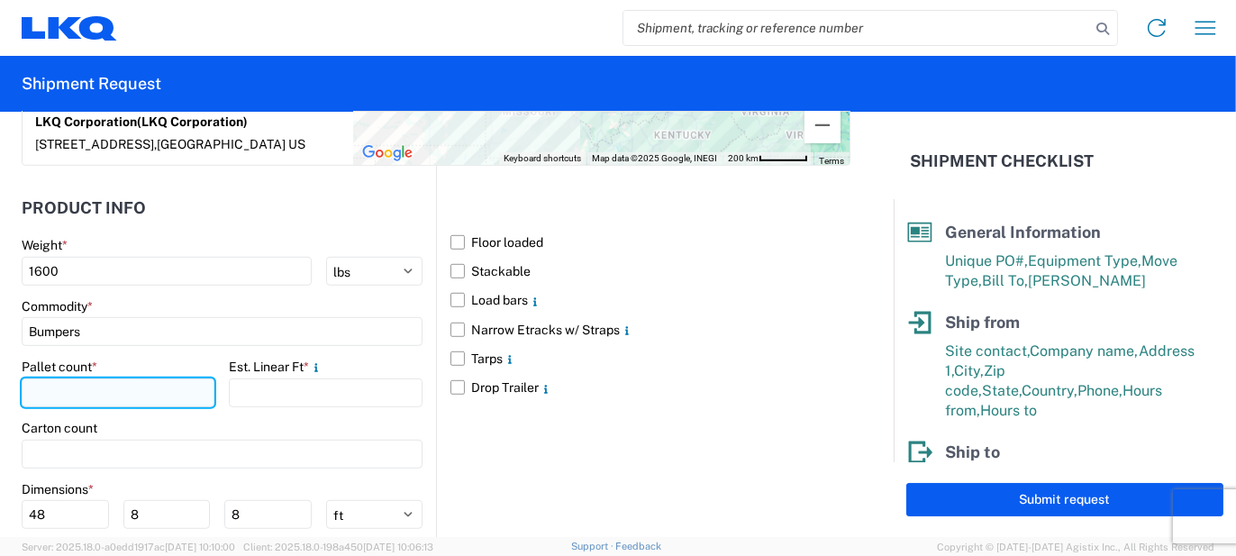
click at [121, 400] on input "number" at bounding box center [118, 392] width 193 height 29
type input "4"
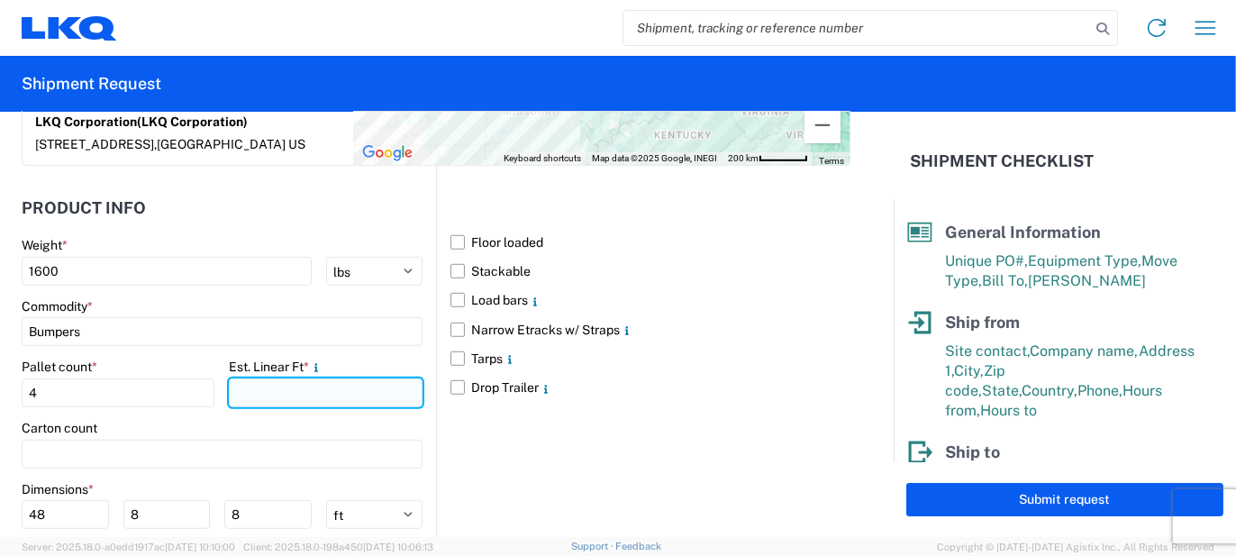
click at [276, 389] on input "number" at bounding box center [325, 392] width 193 height 29
type input "13"
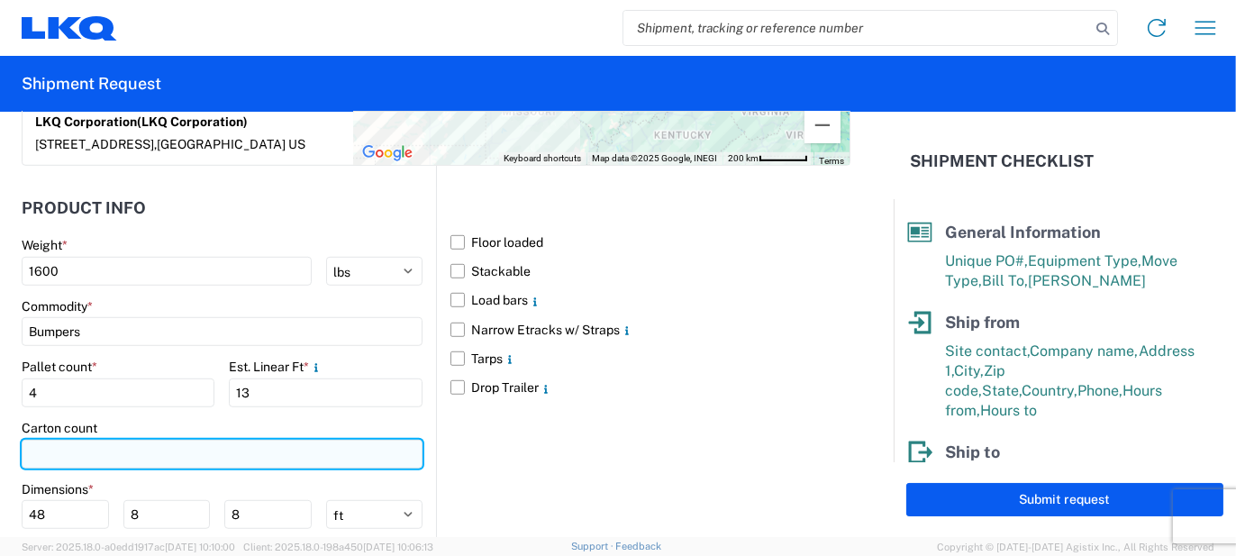
click at [99, 463] on input "number" at bounding box center [222, 453] width 401 height 29
type input "16"
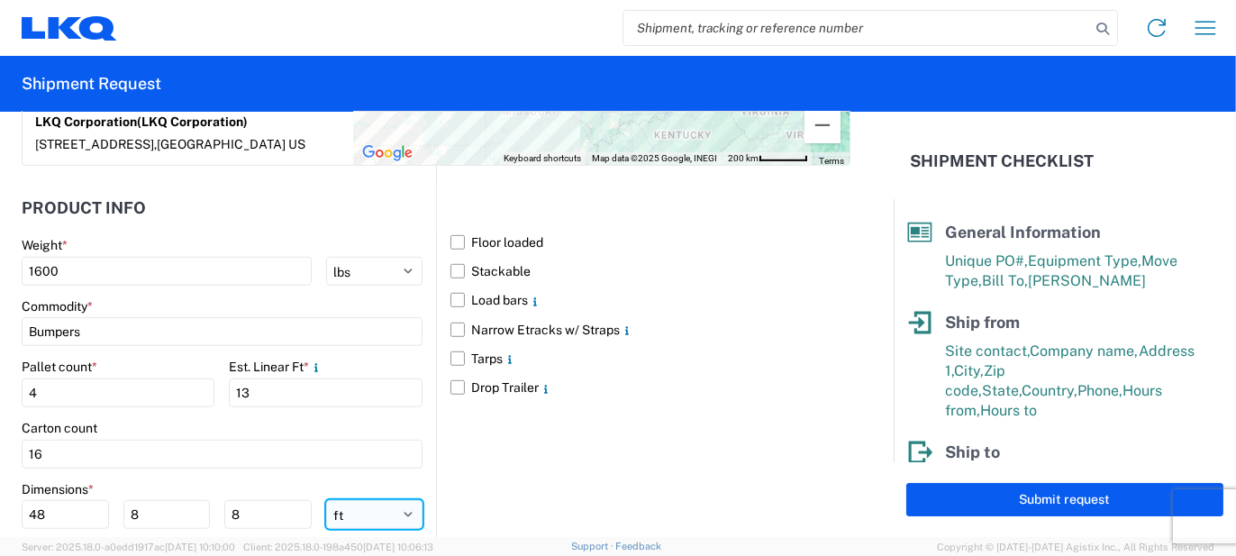
click at [358, 519] on select "ft in cm" at bounding box center [374, 514] width 96 height 29
select select "IN"
click at [326, 500] on select "ft in cm" at bounding box center [374, 514] width 96 height 29
type input "576"
type input "96"
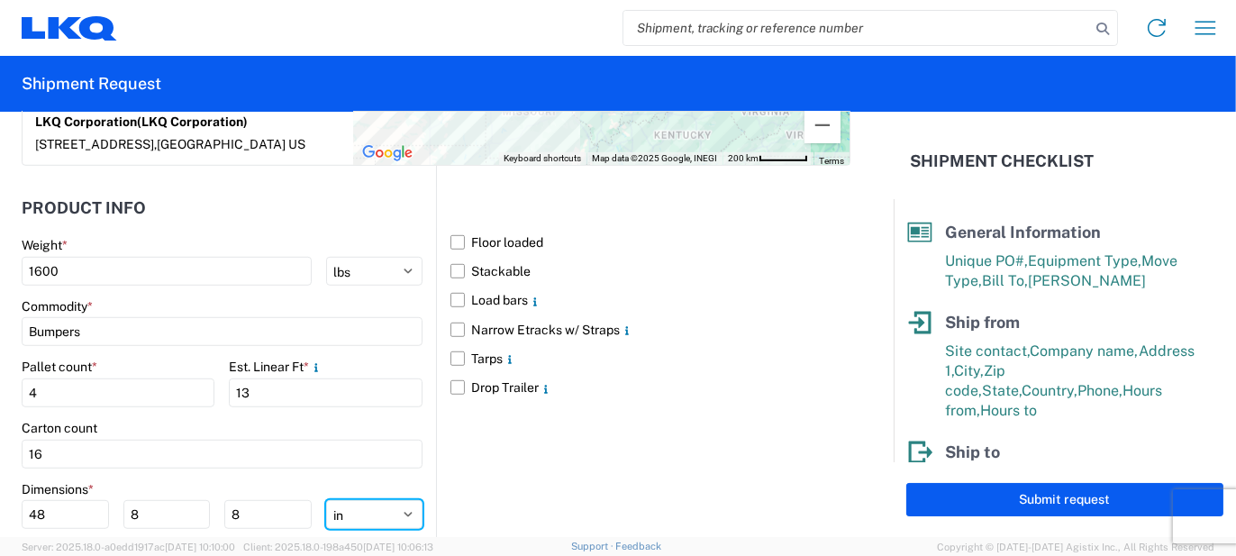
type input "96"
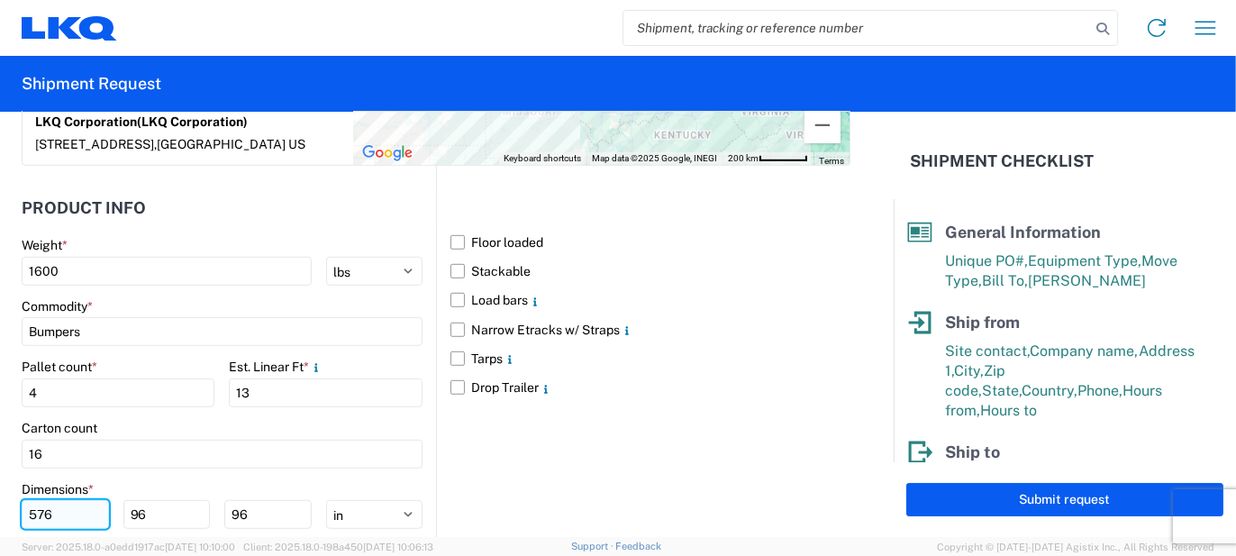
click at [31, 507] on input "576" at bounding box center [65, 514] width 87 height 29
click at [33, 508] on input "576" at bounding box center [65, 514] width 87 height 29
type input "57776"
click at [132, 506] on input "96" at bounding box center [166, 514] width 87 height 29
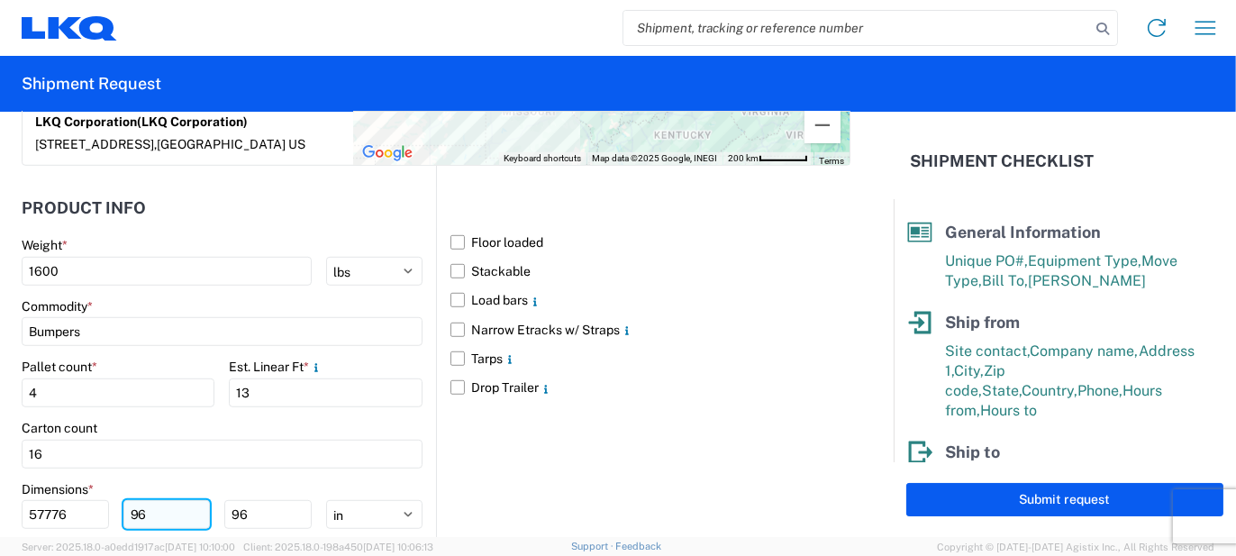
click at [132, 506] on input "96" at bounding box center [166, 514] width 87 height 29
type input "48"
click at [236, 511] on input "96" at bounding box center [267, 514] width 87 height 29
click at [236, 510] on input "96" at bounding box center [267, 514] width 87 height 29
type input "103"
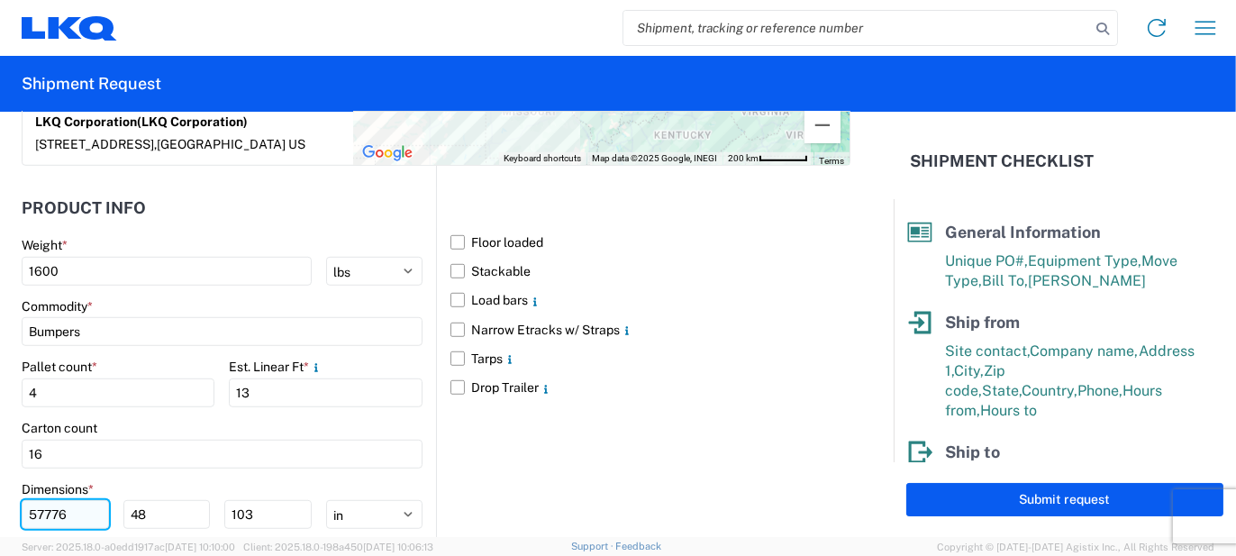
click at [47, 512] on input "57776" at bounding box center [65, 514] width 87 height 29
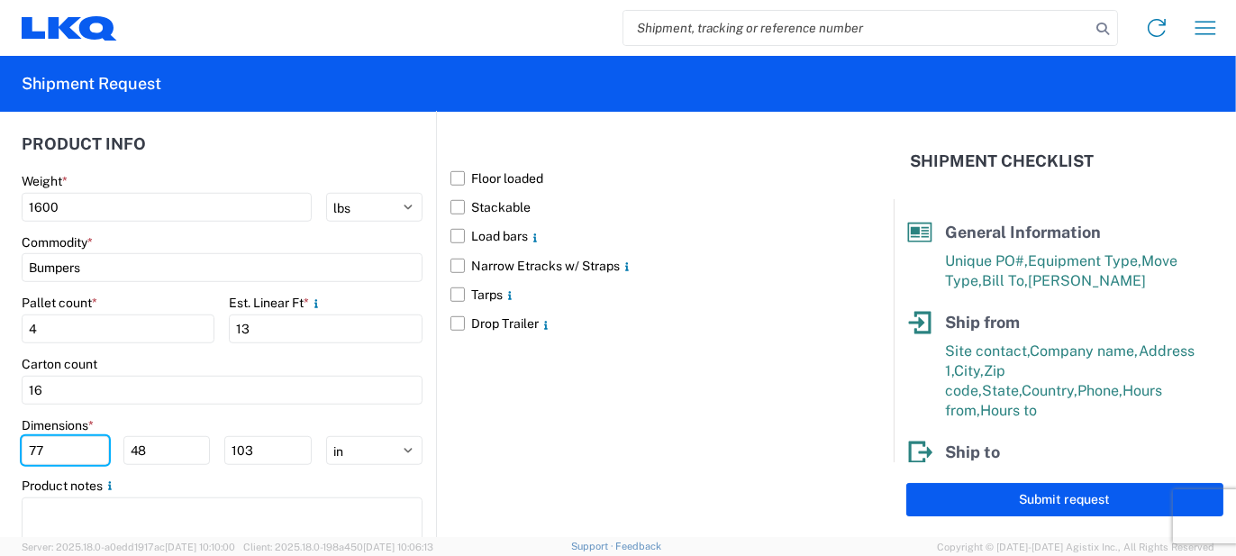
scroll to position [1747, 0]
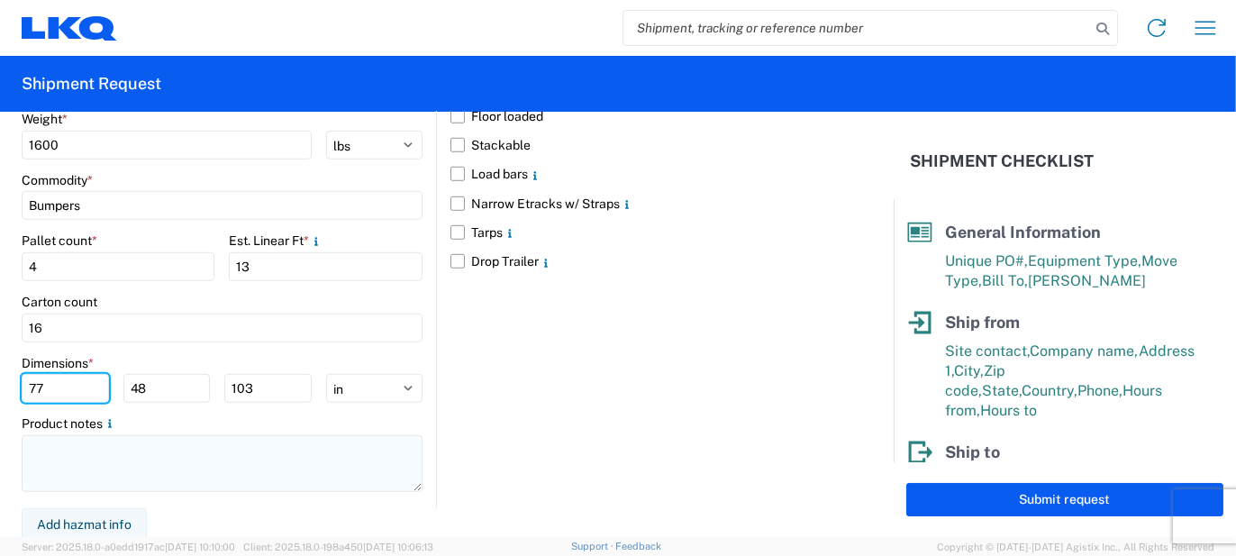
type input "77"
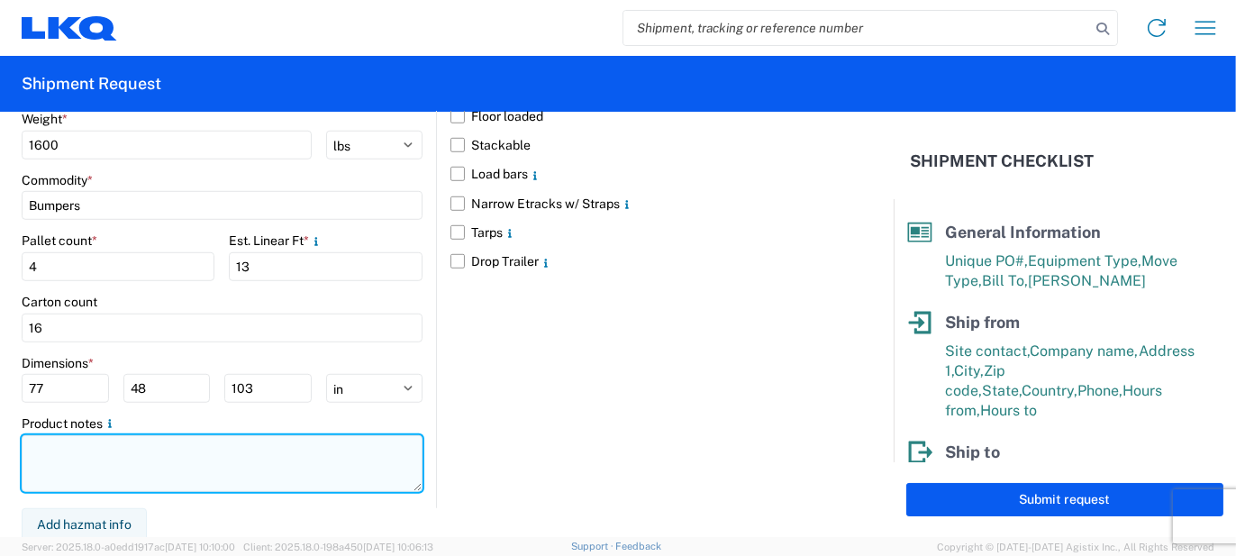
click at [250, 442] on textarea at bounding box center [222, 463] width 401 height 57
paste textarea "66pcs, 16 boxes, 4 skids, 77x48x103 NEED SWING DOORS"
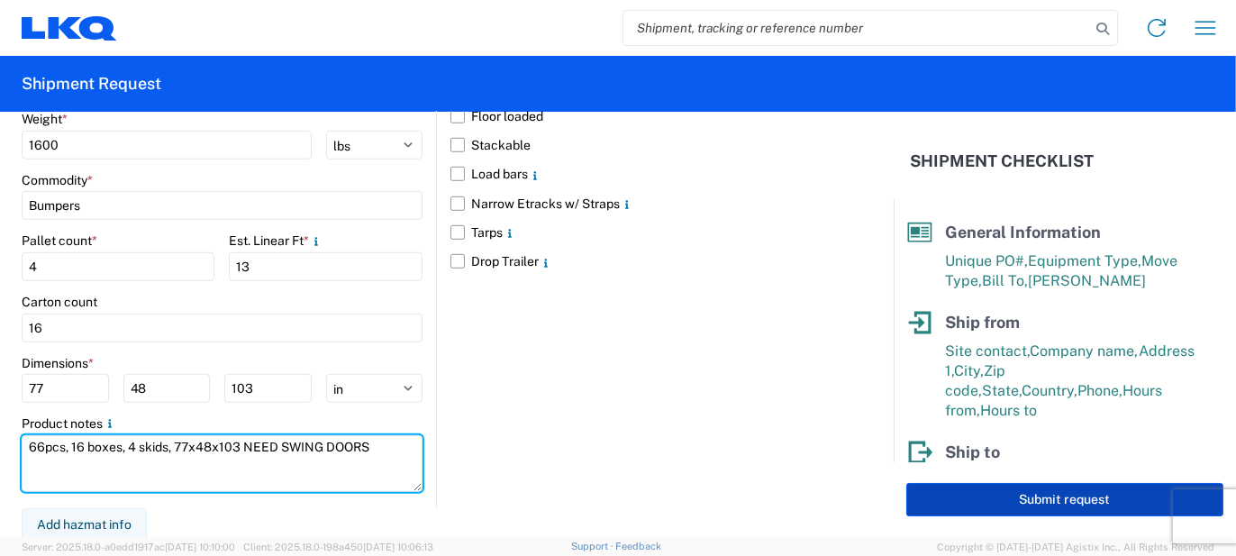
type textarea "66pcs, 16 boxes, 4 skids, 77x48x103 NEED SWING DOORS"
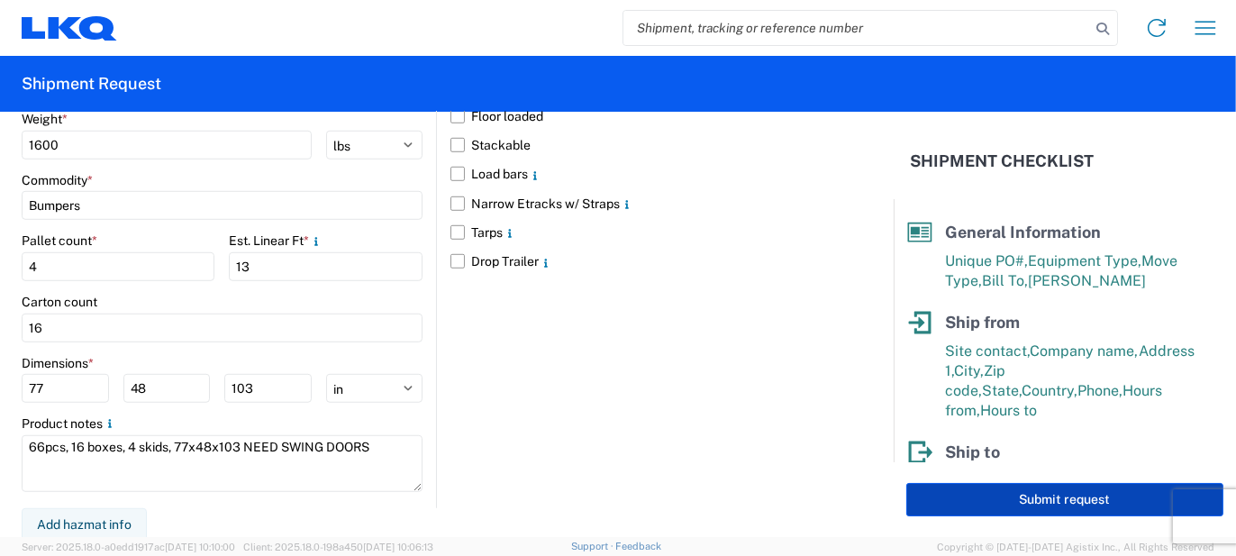
click at [953, 503] on button "Submit request" at bounding box center [1064, 499] width 317 height 33
select select "MI"
select select "US"
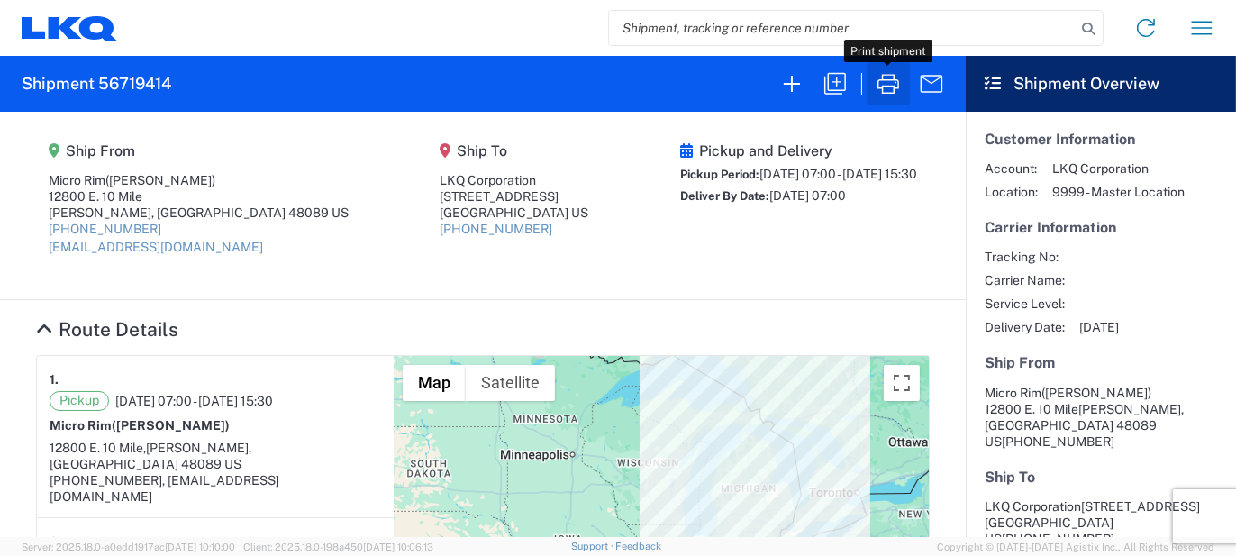
click at [877, 88] on icon "button" at bounding box center [888, 83] width 29 height 29
